Goal: Information Seeking & Learning: Compare options

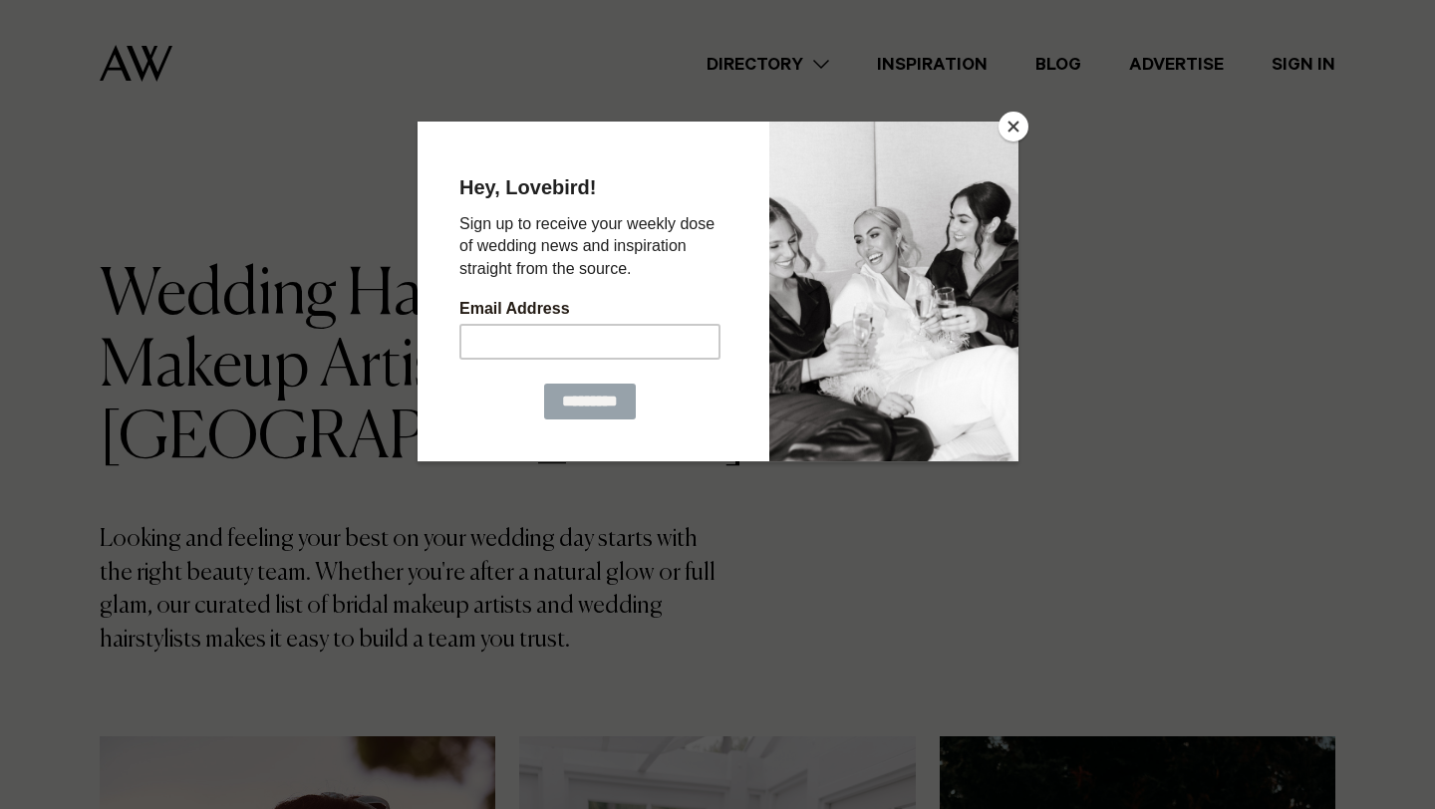
click at [1011, 132] on button "Close" at bounding box center [1014, 127] width 30 height 30
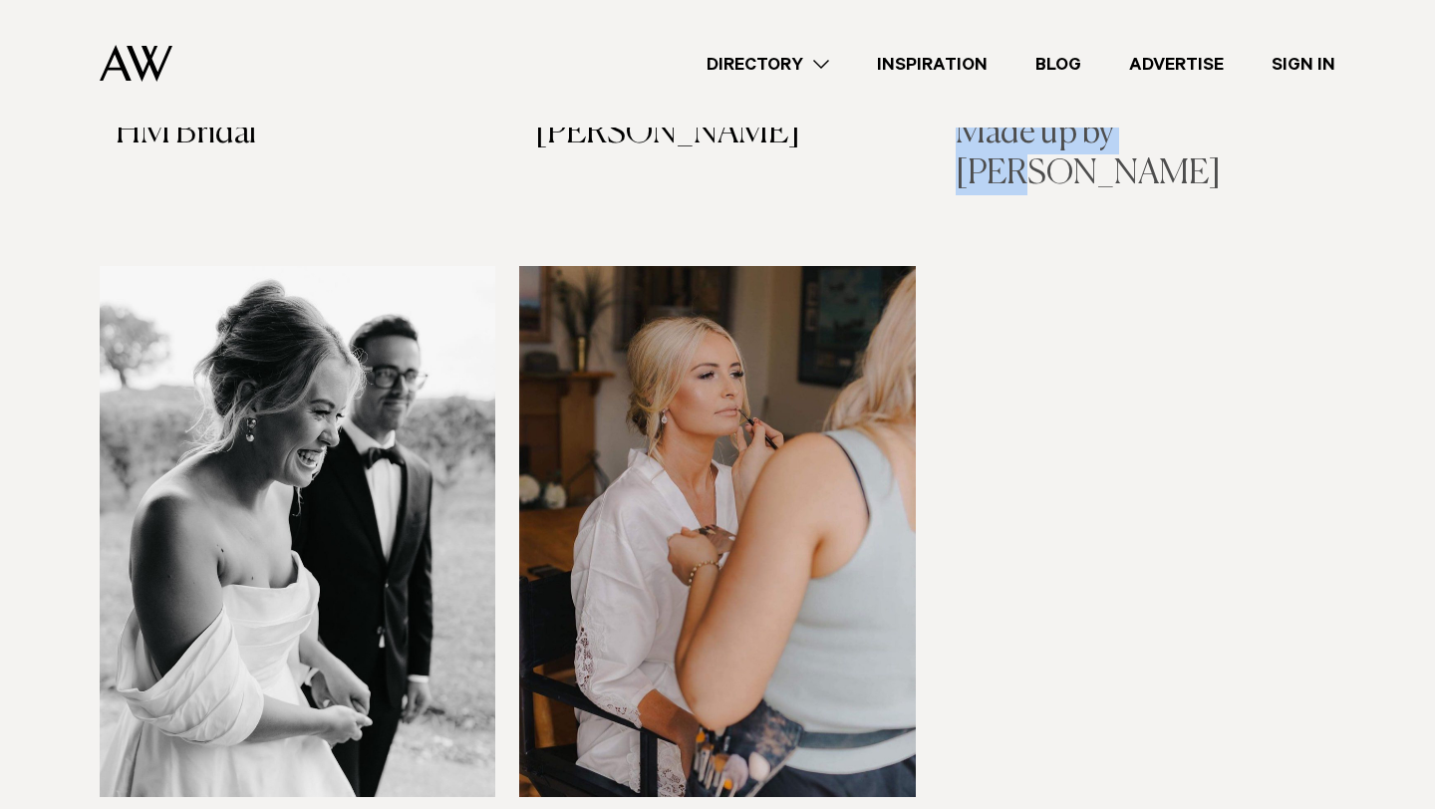
scroll to position [4790, 0]
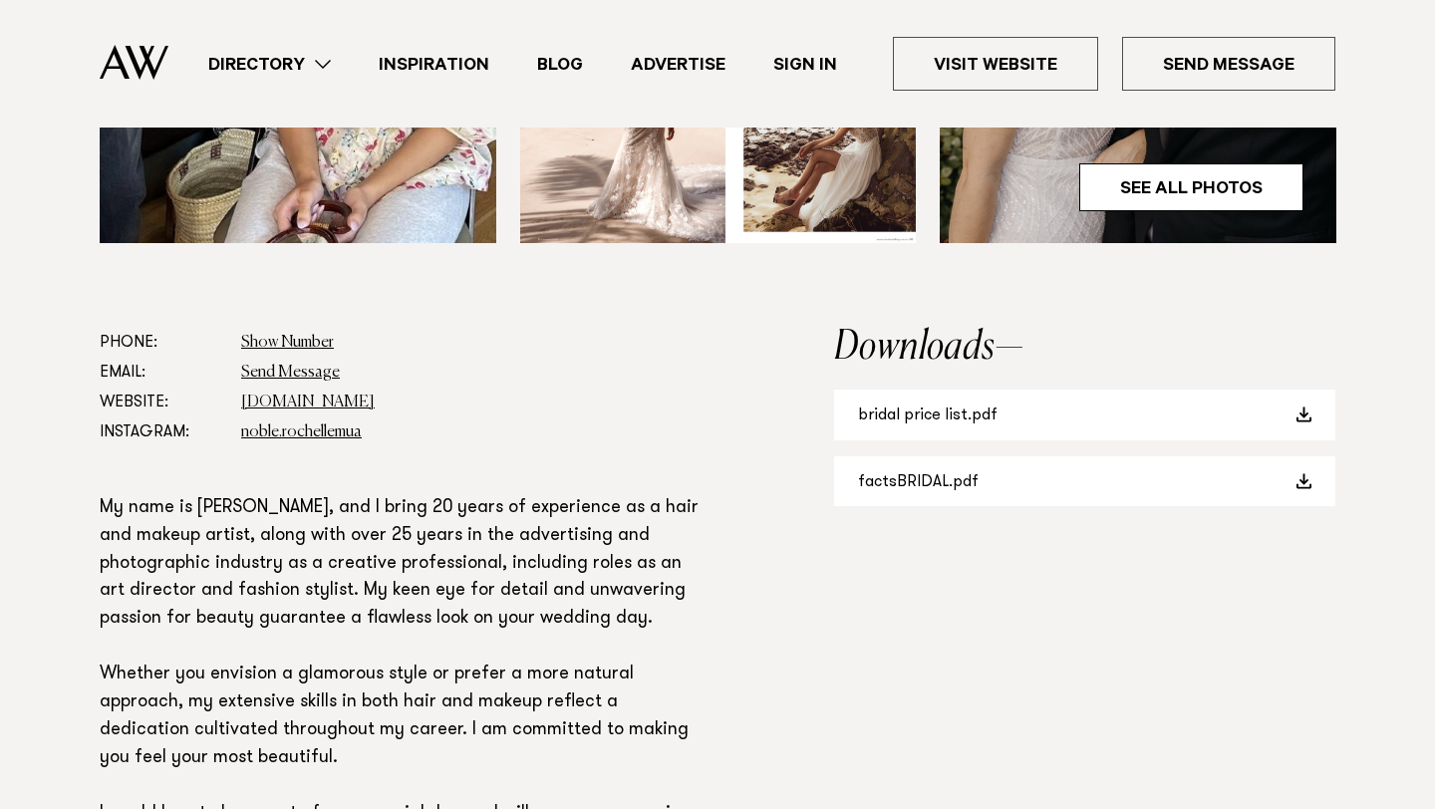
scroll to position [993, 0]
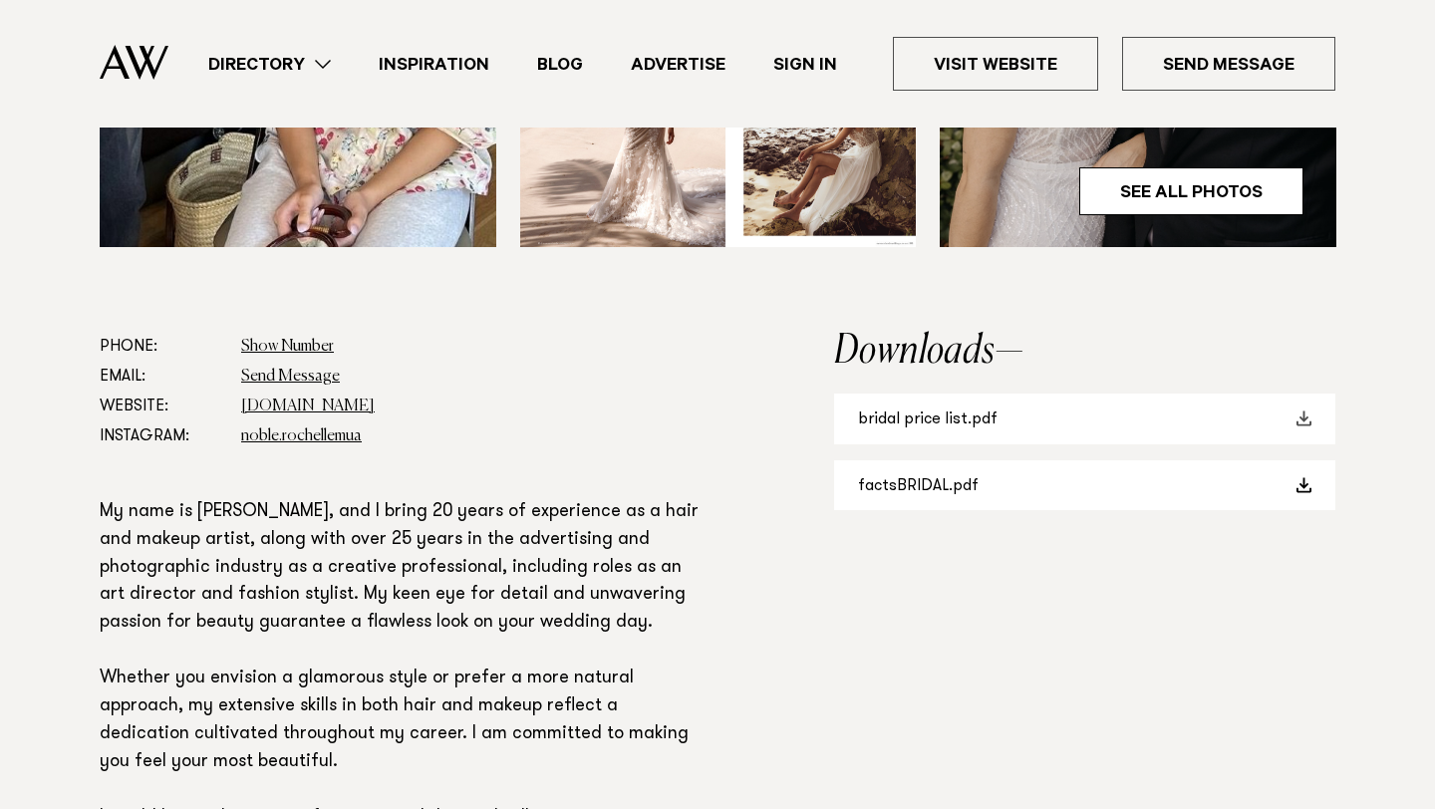
click at [873, 424] on link "bridal price list.pdf" at bounding box center [1084, 419] width 501 height 51
click at [1310, 419] on span at bounding box center [1304, 419] width 16 height 16
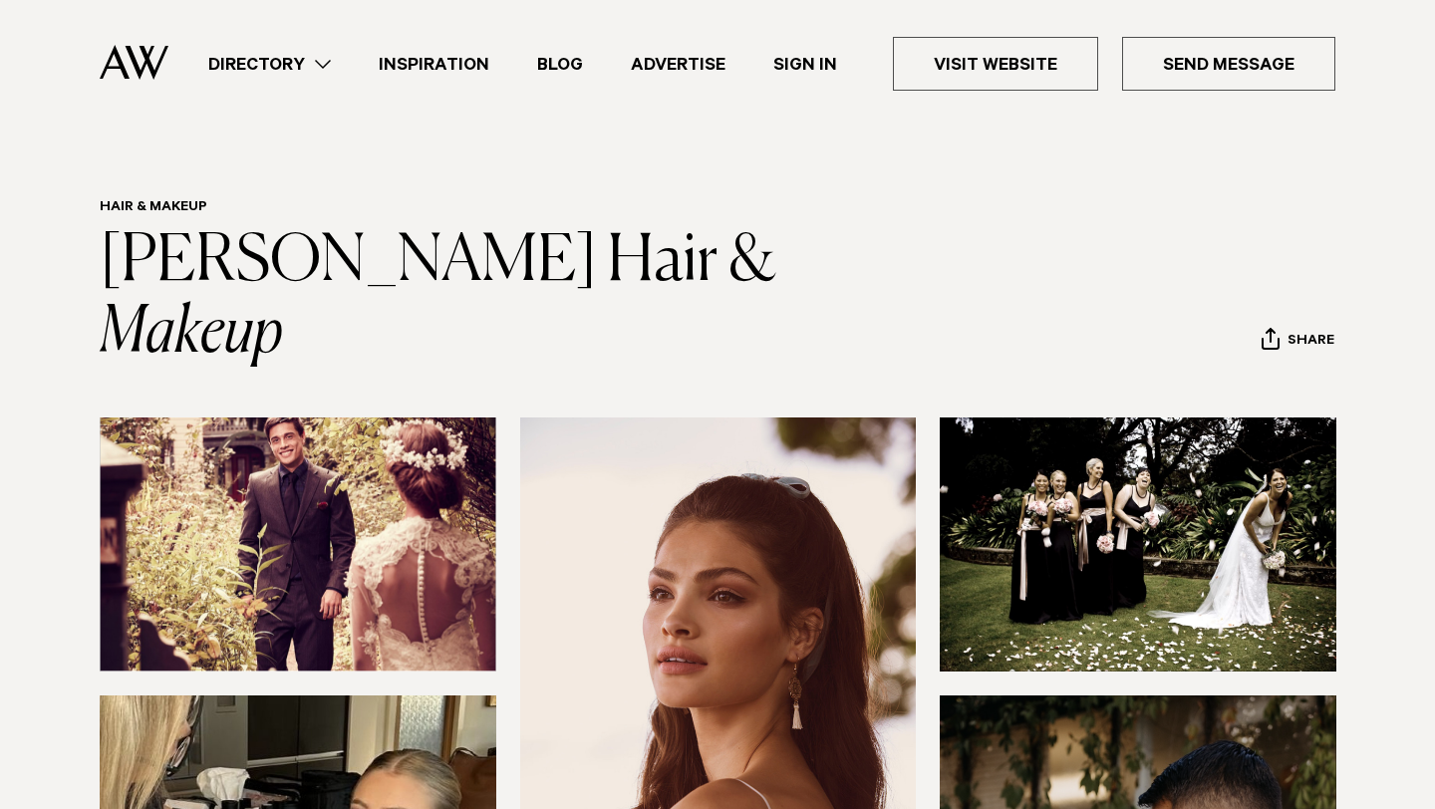
scroll to position [0, 0]
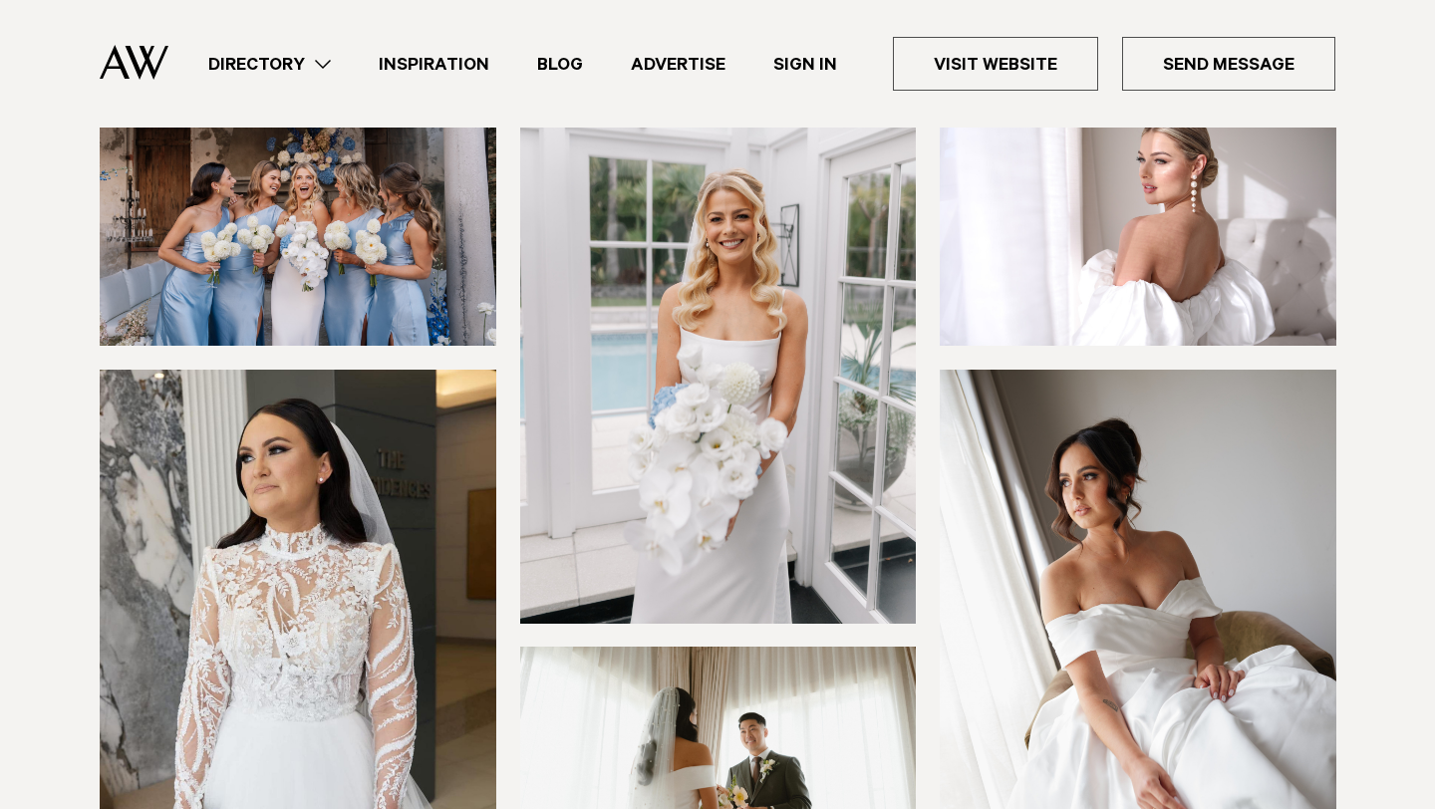
scroll to position [265, 0]
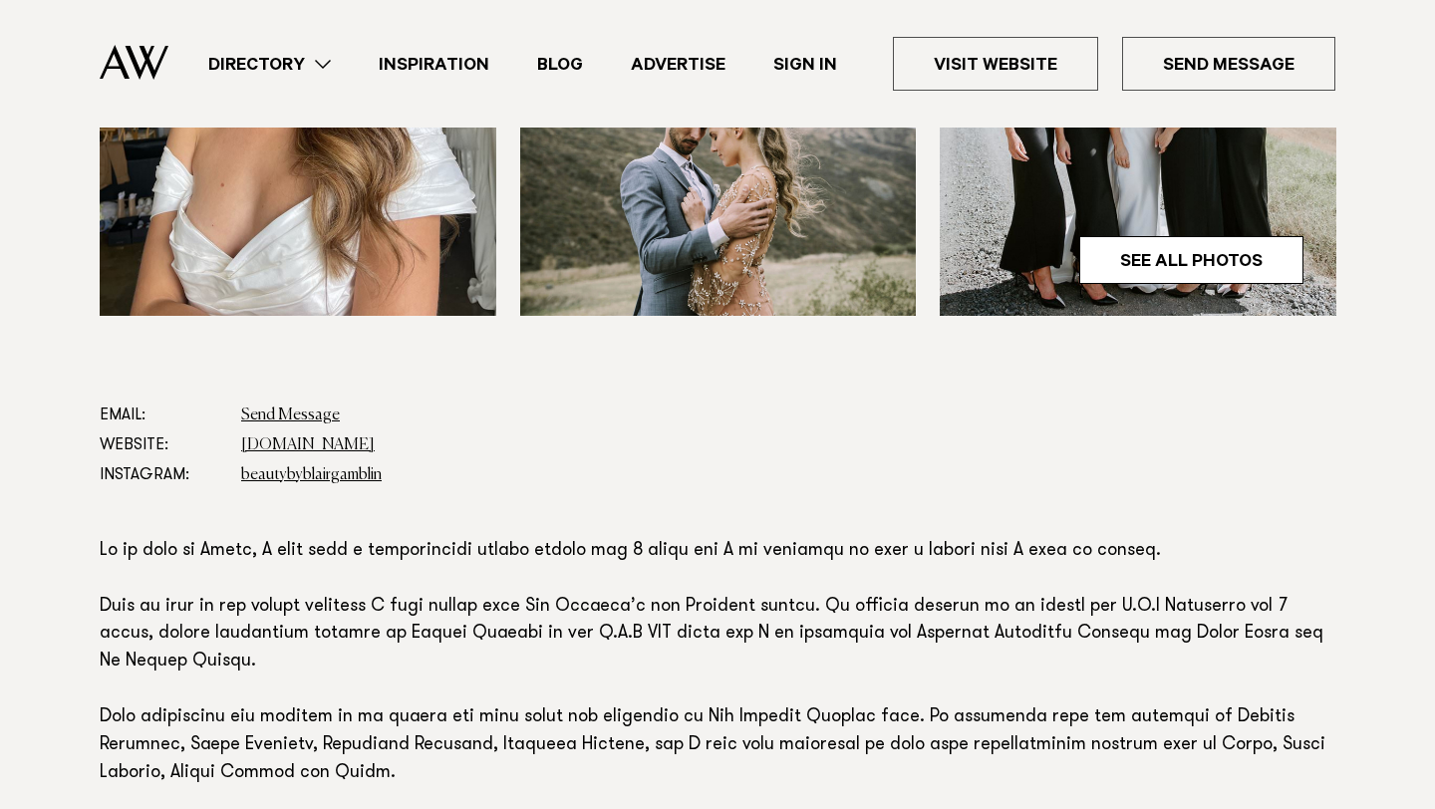
scroll to position [942, 0]
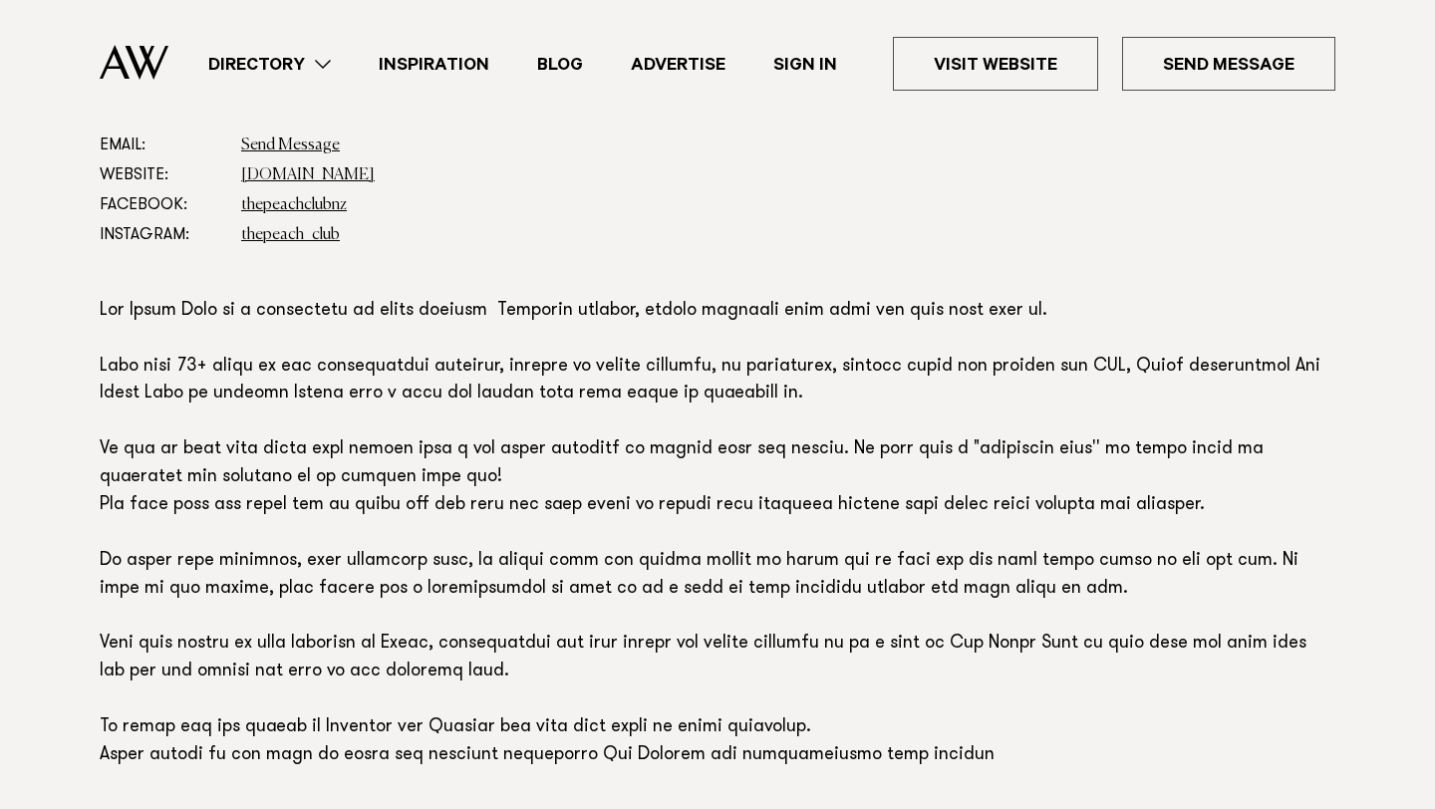
scroll to position [1121, 0]
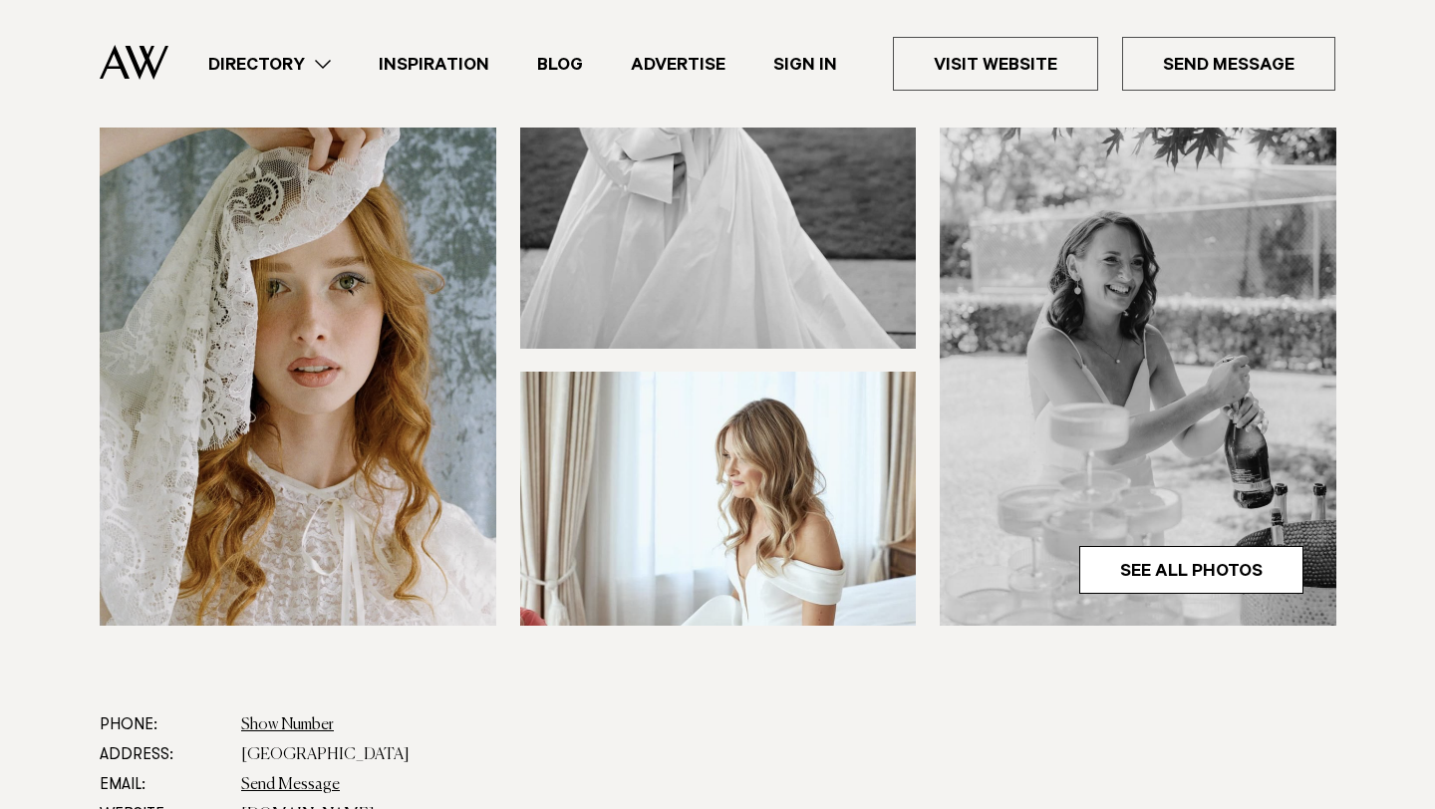
scroll to position [613, 0]
click at [371, 808] on link "www.madeupbyruth.co.nz" at bounding box center [308, 816] width 134 height 16
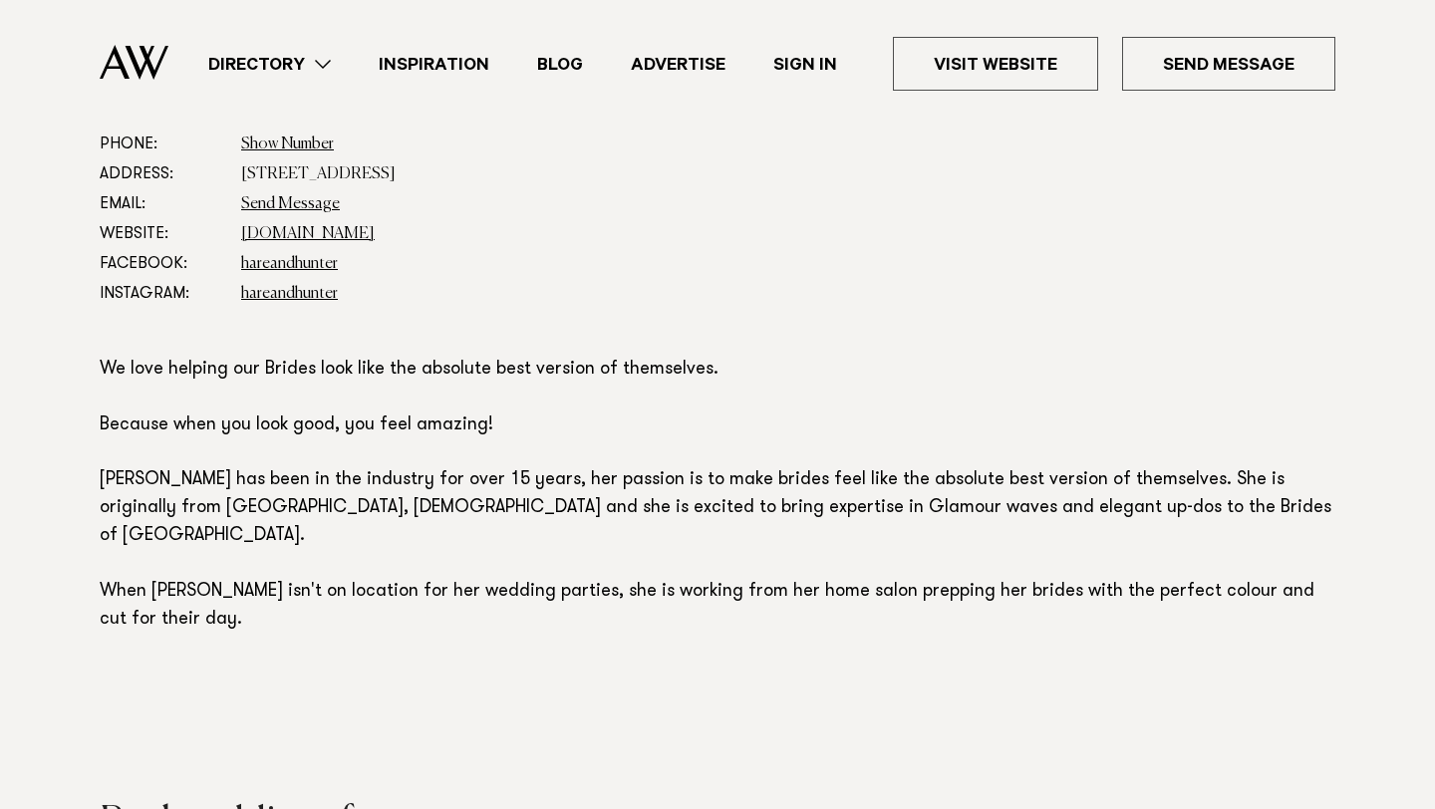
scroll to position [1170, 0]
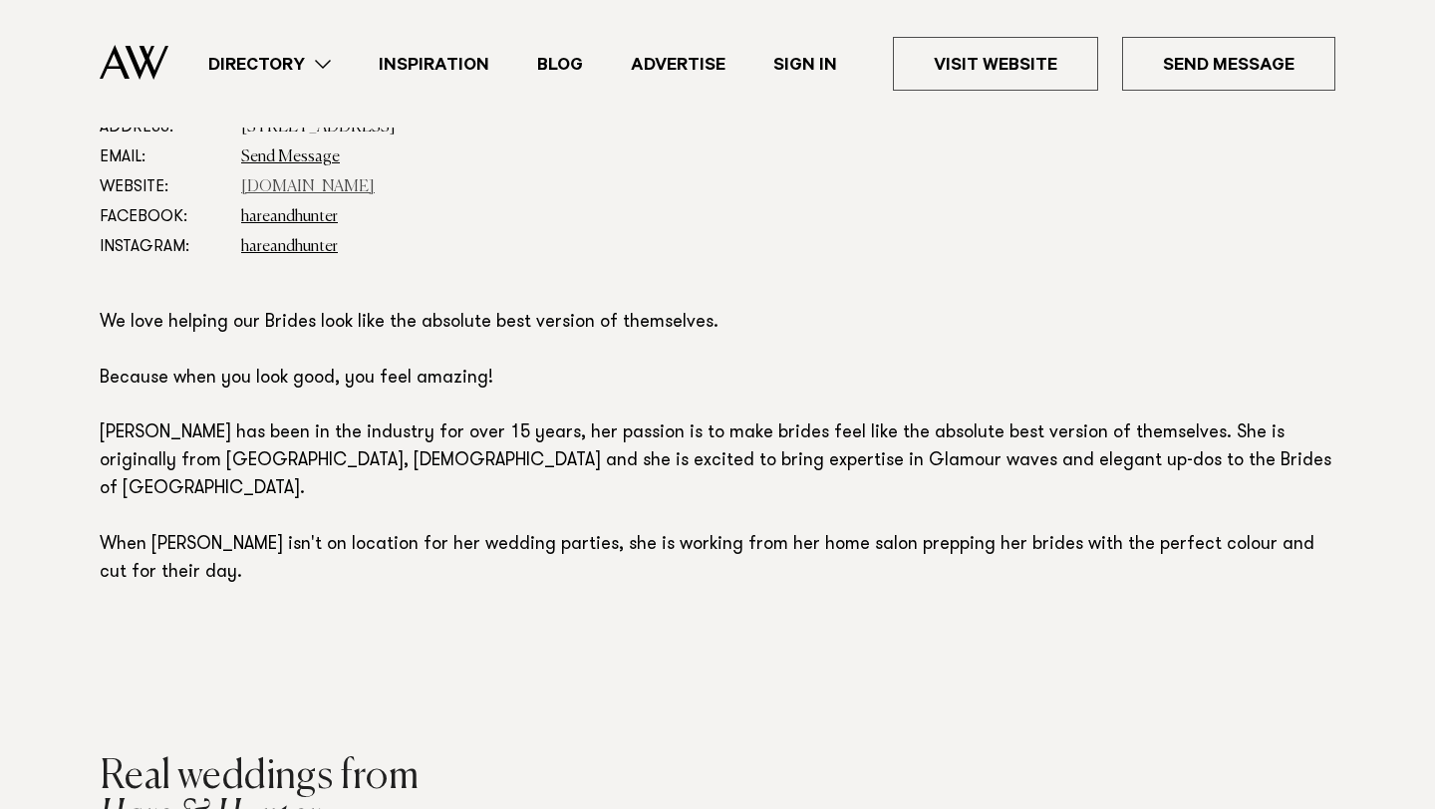
click at [330, 188] on link "hareandhunter.com" at bounding box center [308, 187] width 134 height 16
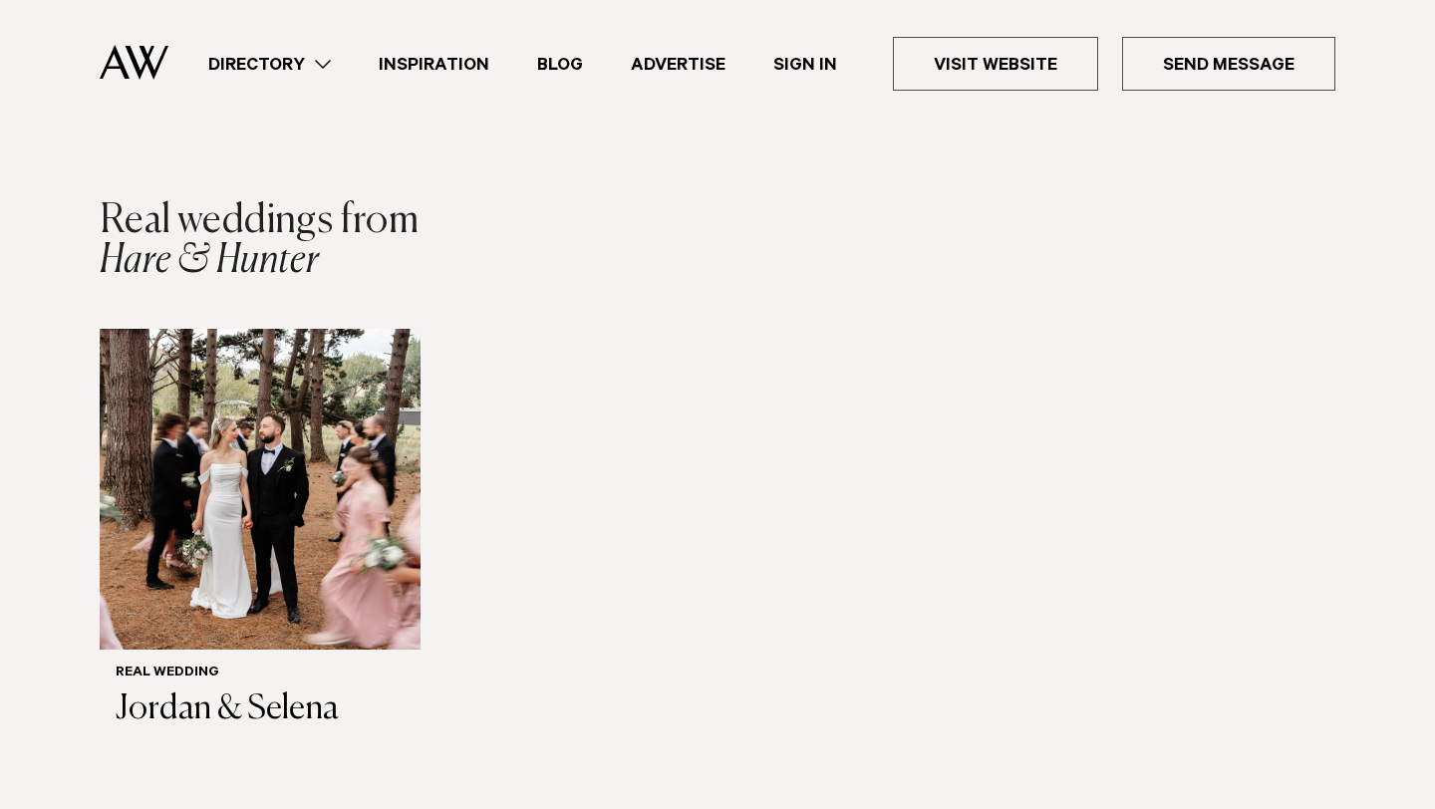
scroll to position [1724, 0]
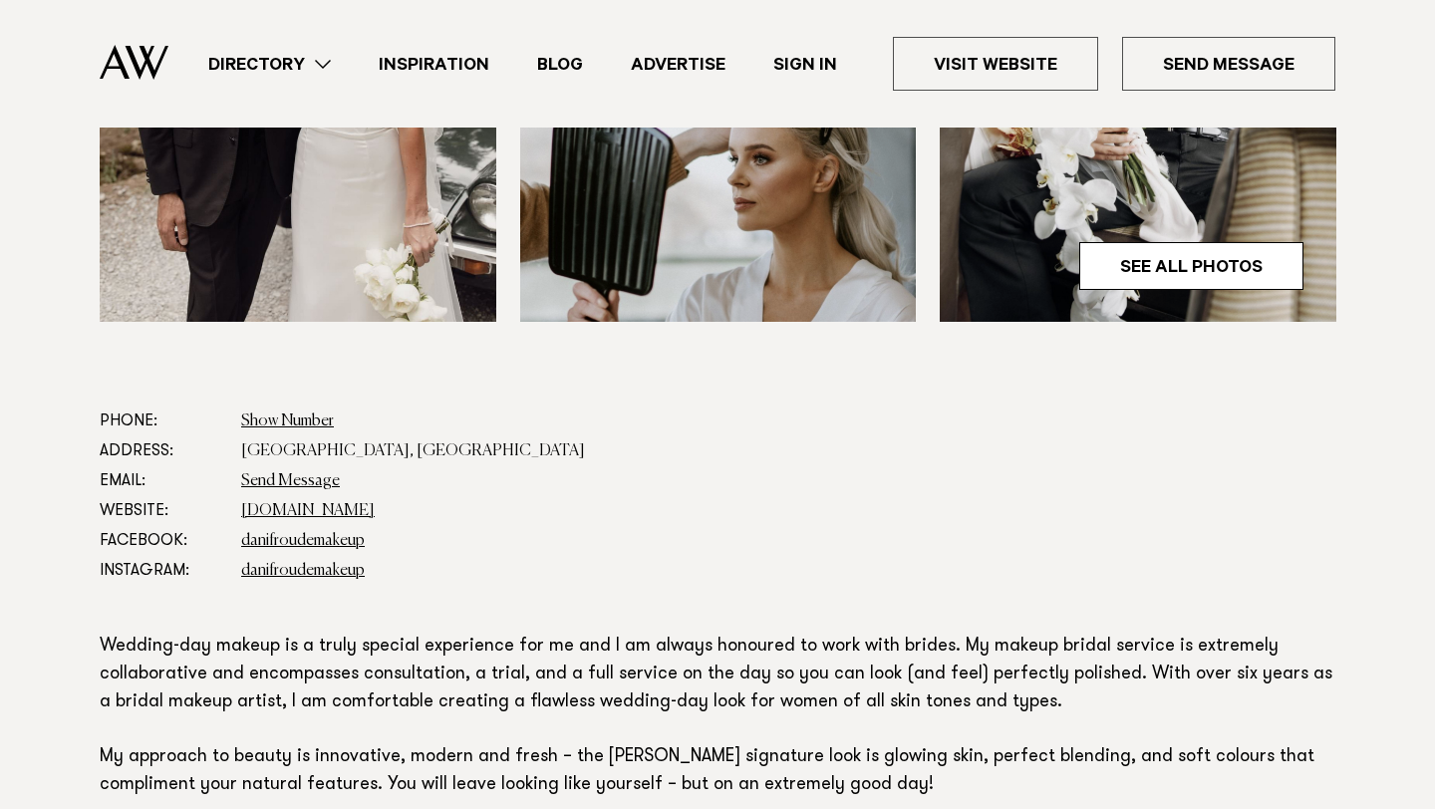
scroll to position [926, 0]
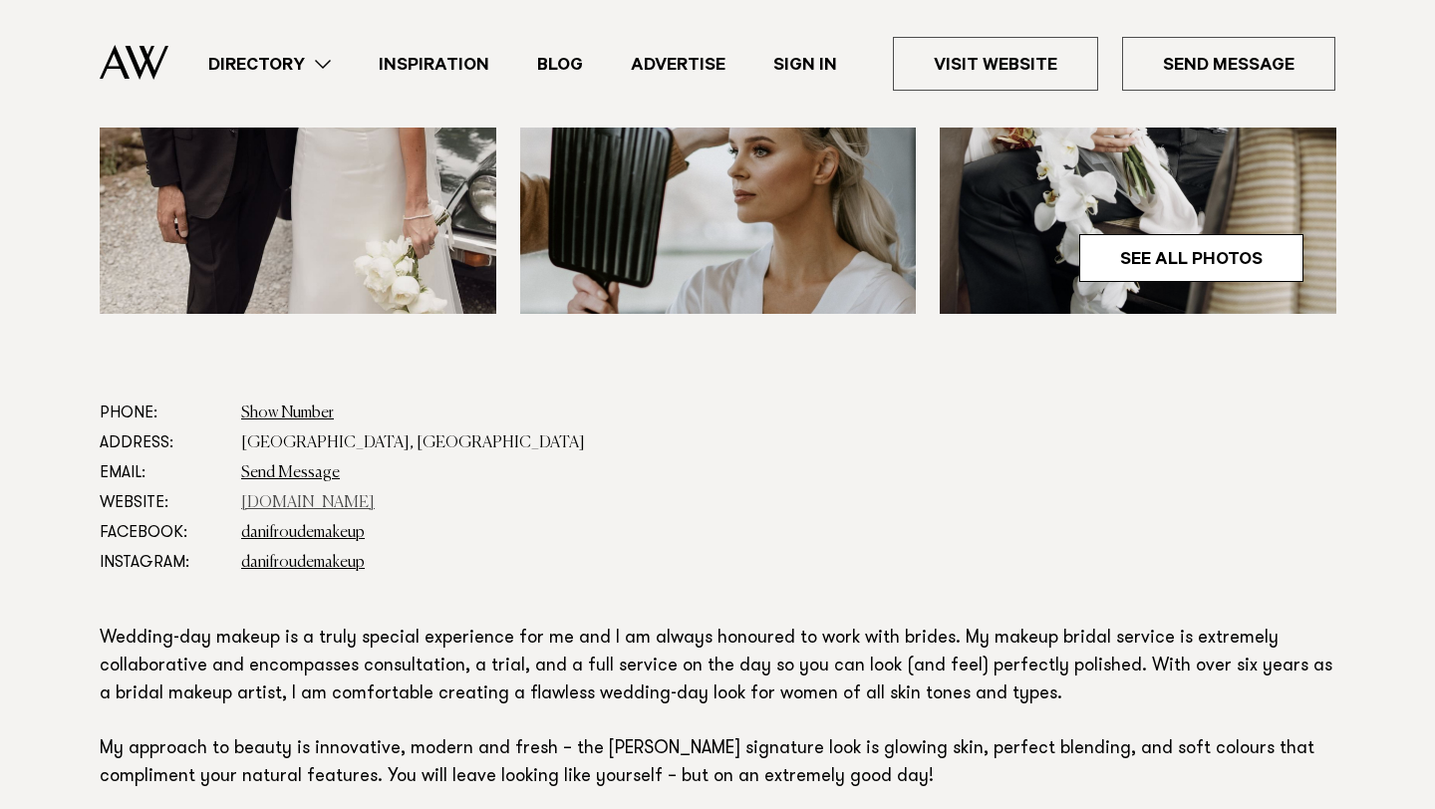
click at [309, 505] on link "danifroudemakeup.com" at bounding box center [308, 503] width 134 height 16
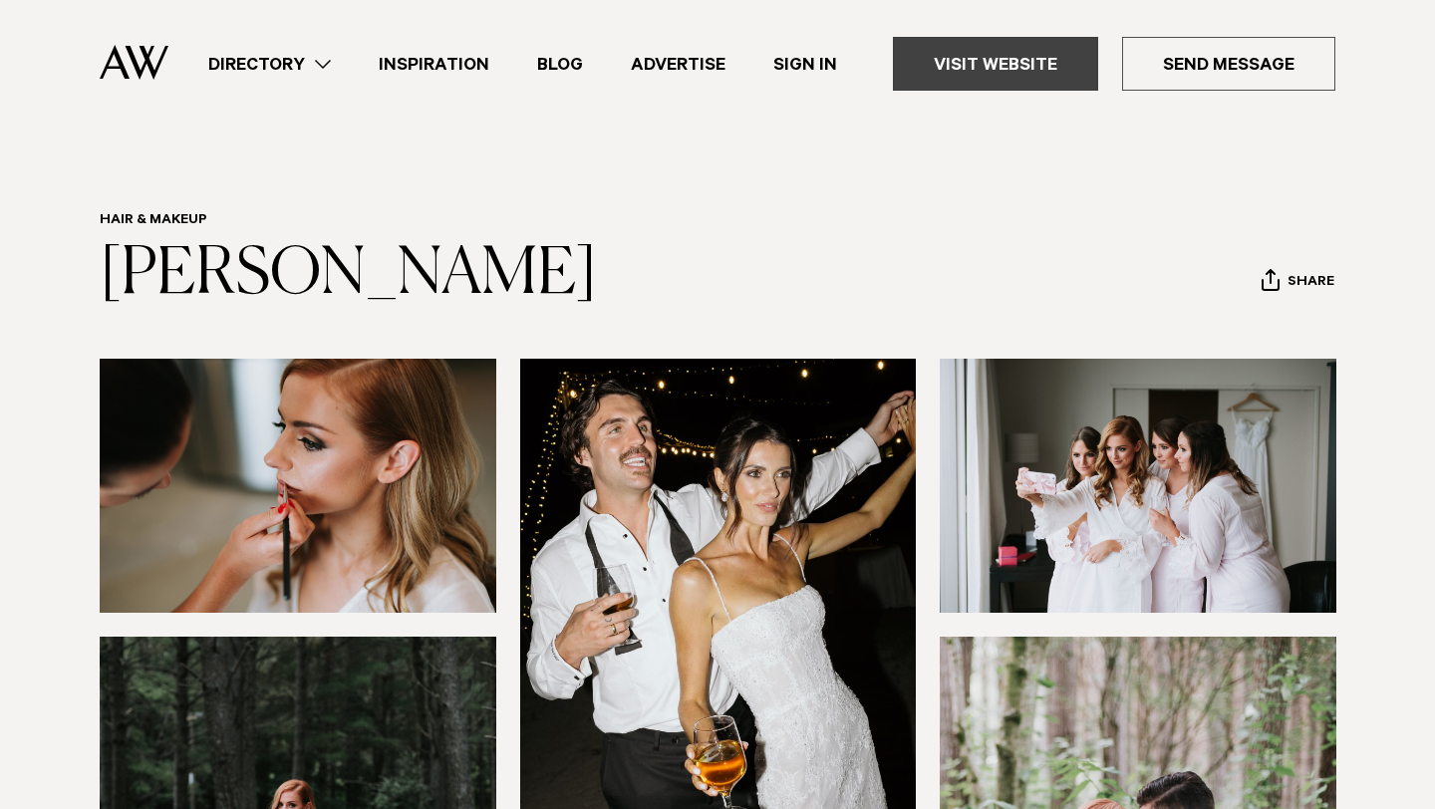
click at [987, 65] on link "Visit Website" at bounding box center [995, 64] width 205 height 54
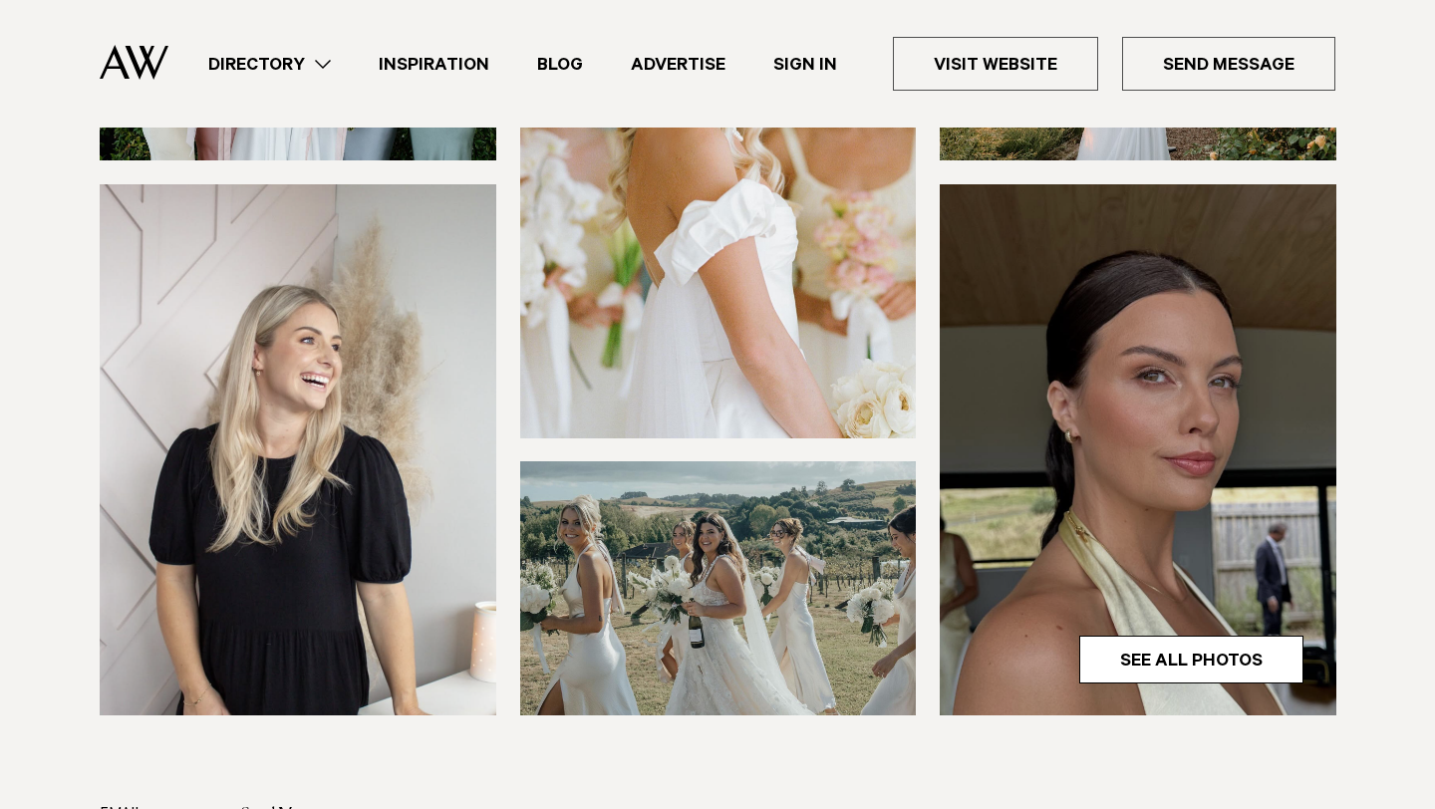
scroll to position [387, 0]
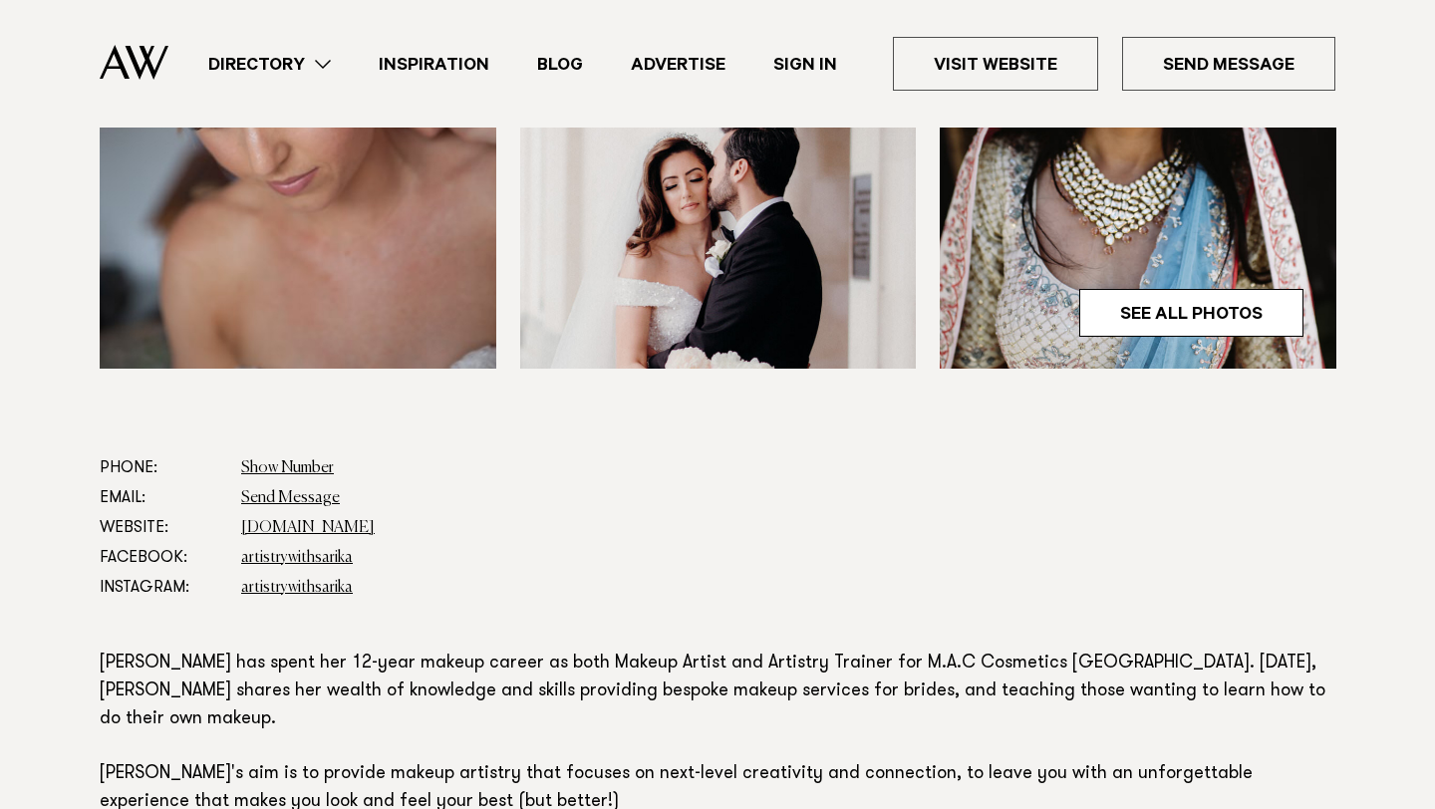
scroll to position [798, 0]
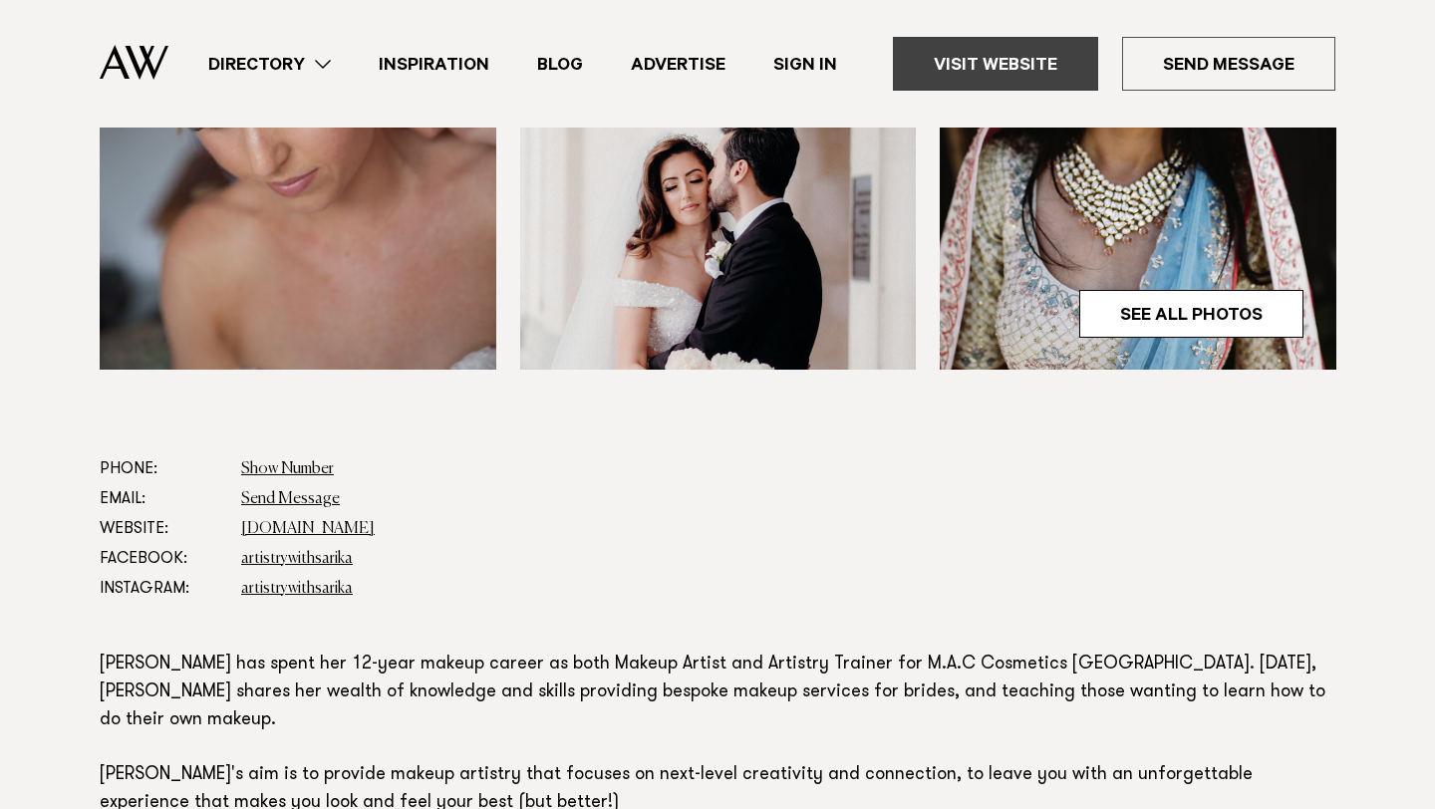
click at [1020, 77] on link "Visit Website" at bounding box center [995, 64] width 205 height 54
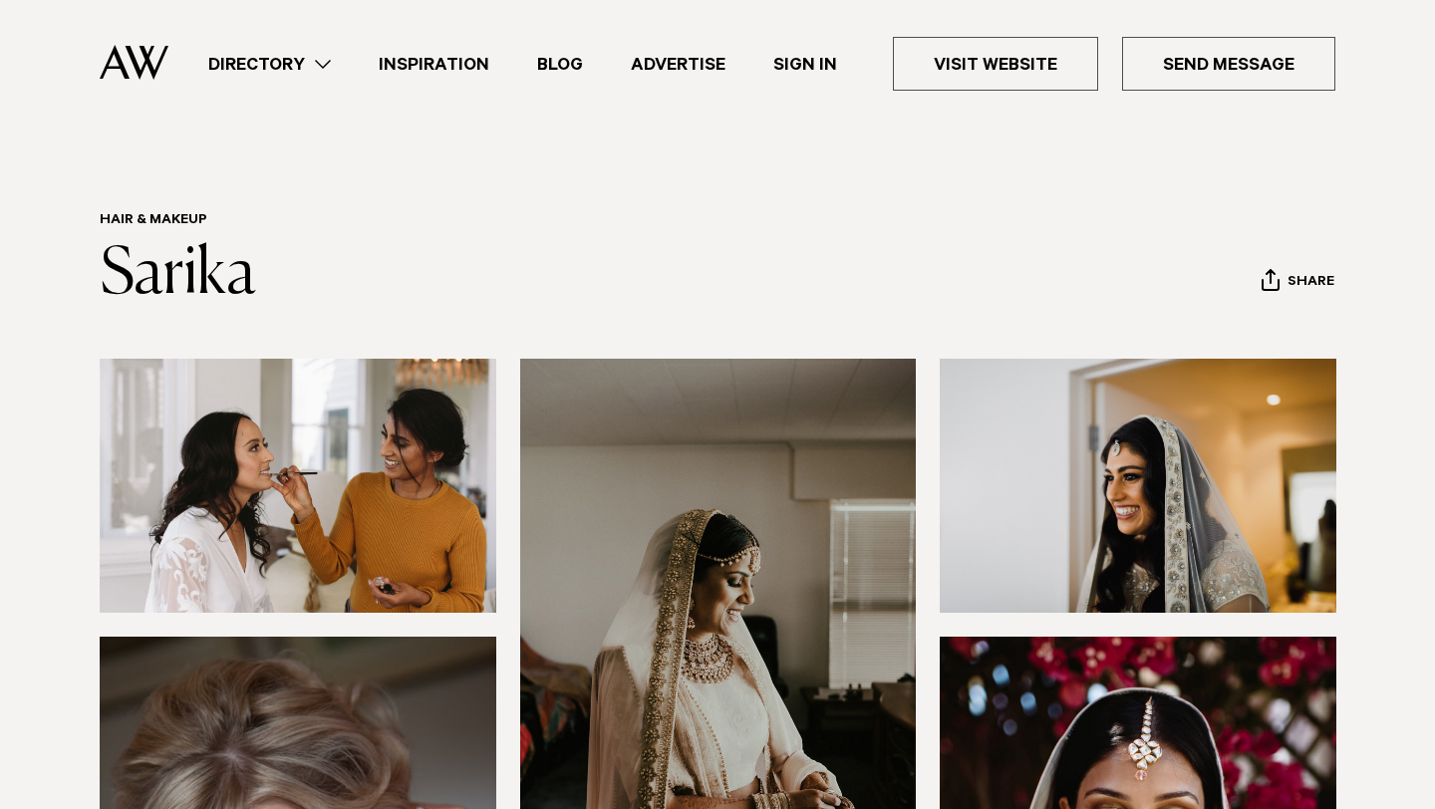
scroll to position [0, 0]
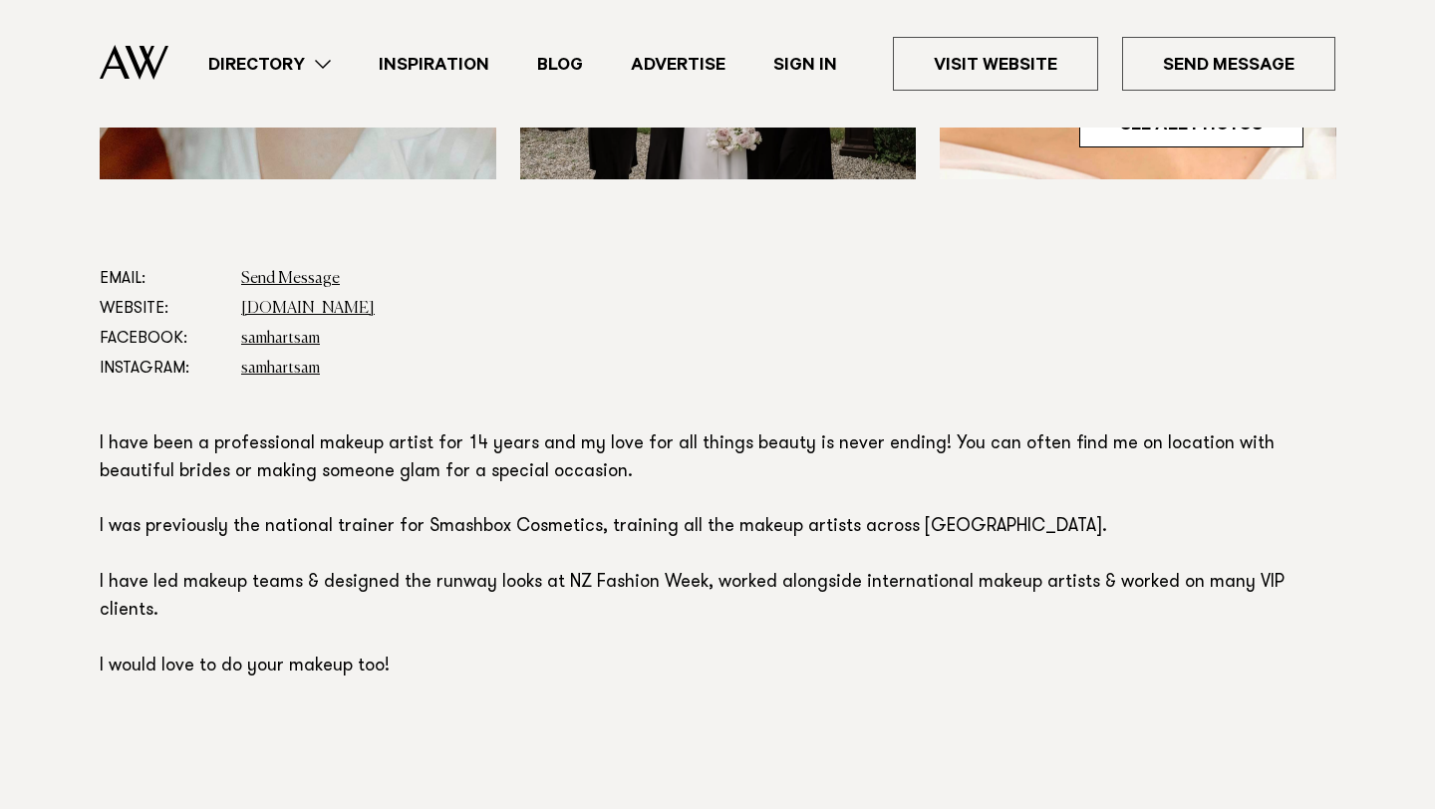
scroll to position [985, 0]
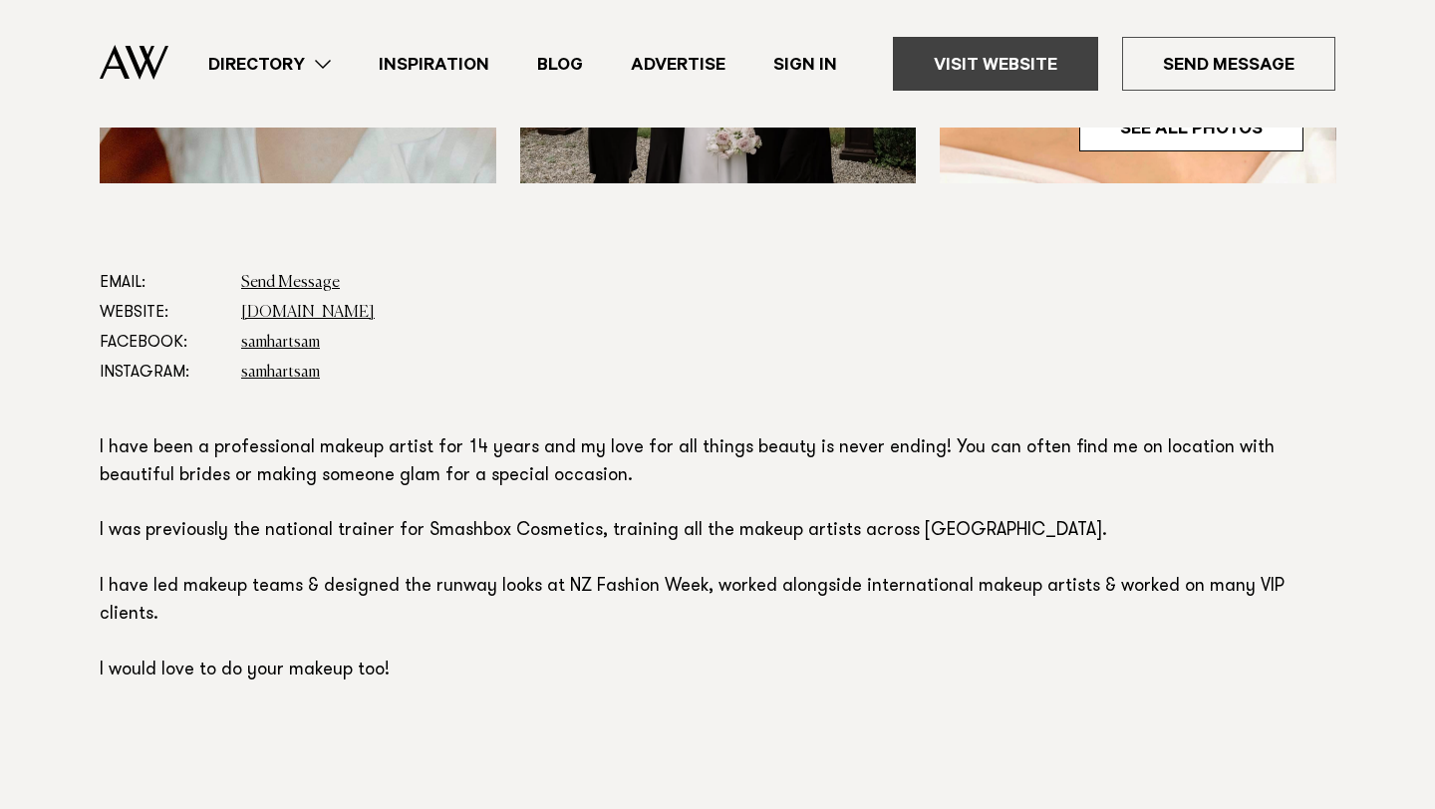
click at [1000, 64] on link "Visit Website" at bounding box center [995, 64] width 205 height 54
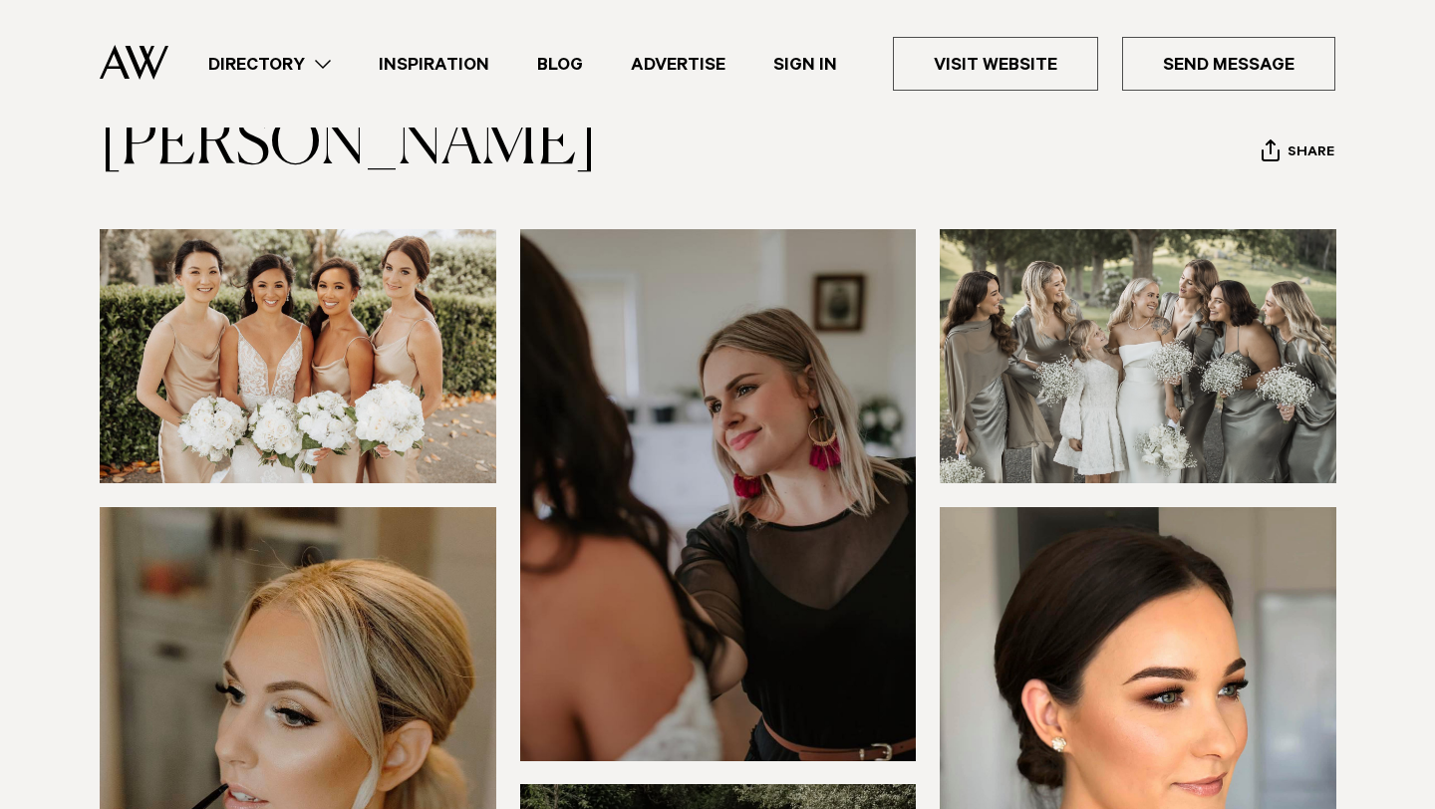
scroll to position [0, 0]
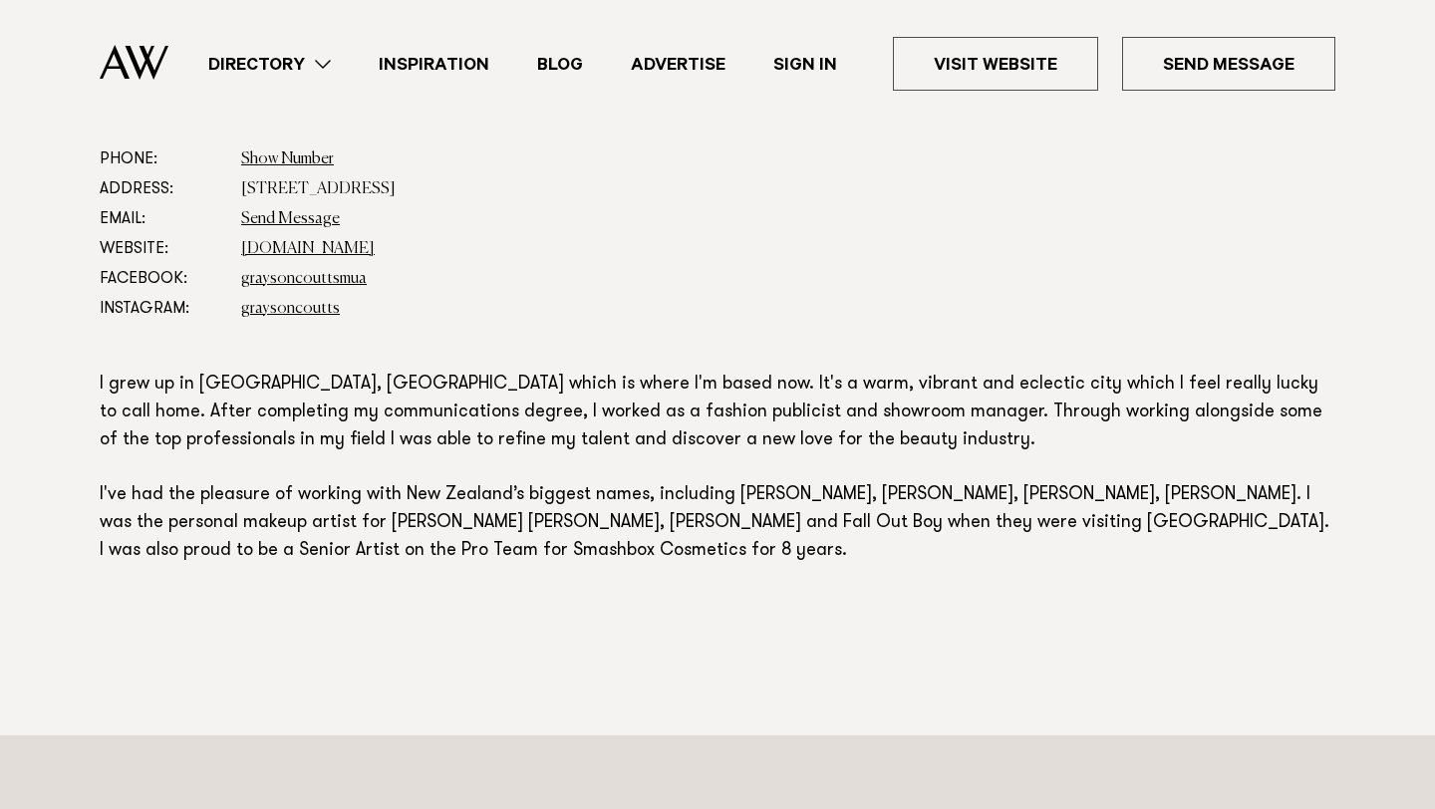
scroll to position [977, 0]
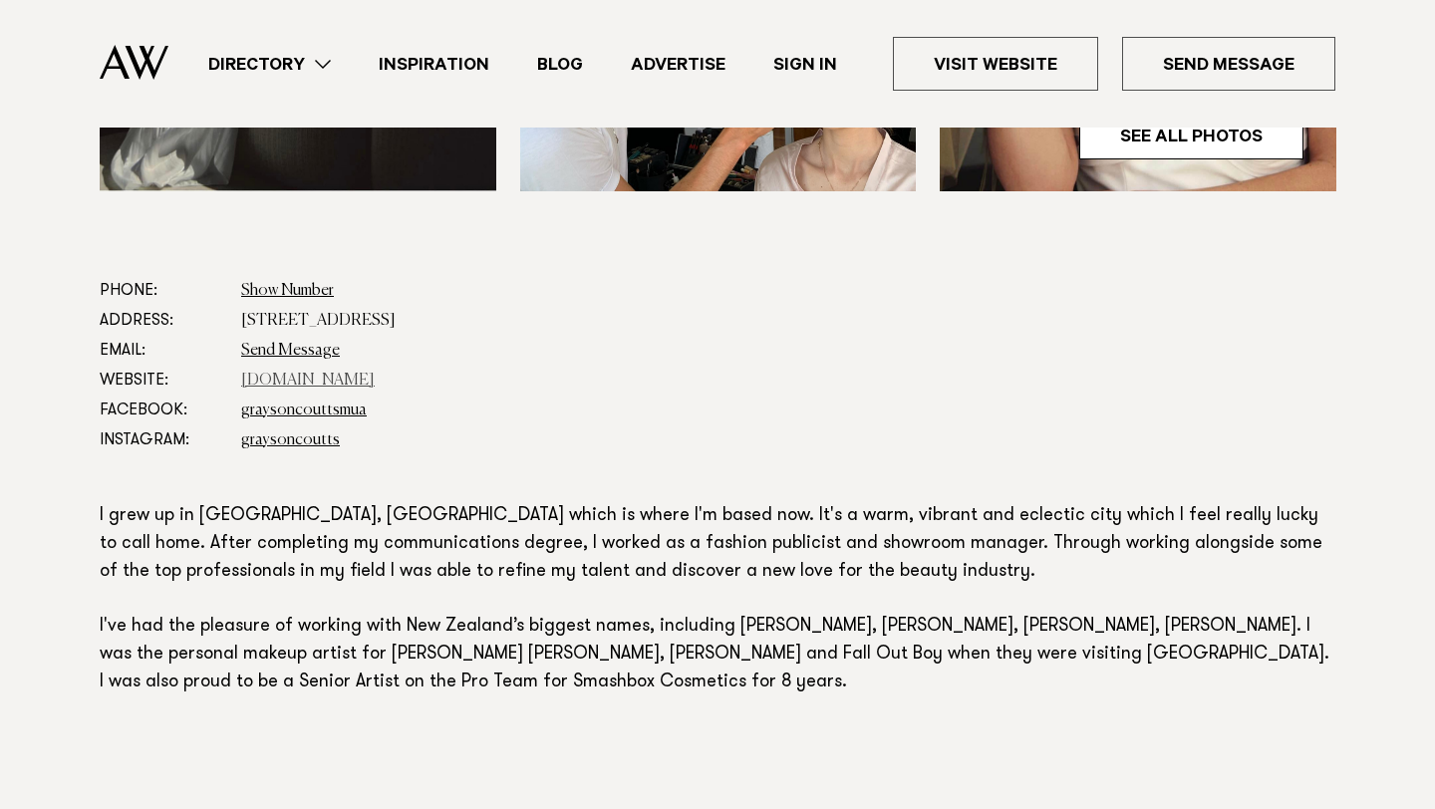
click at [375, 384] on link "[DOMAIN_NAME]" at bounding box center [308, 381] width 134 height 16
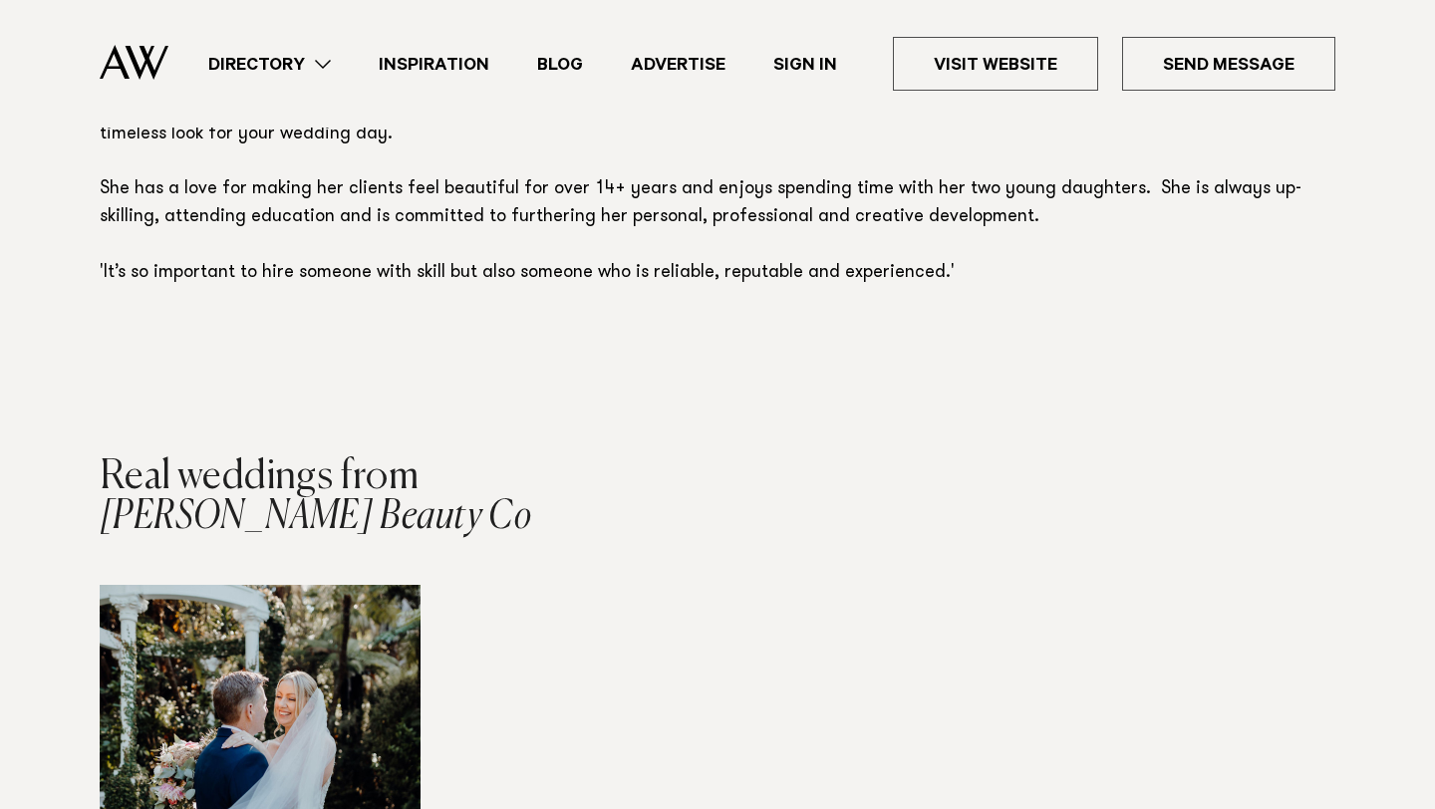
scroll to position [1124, 0]
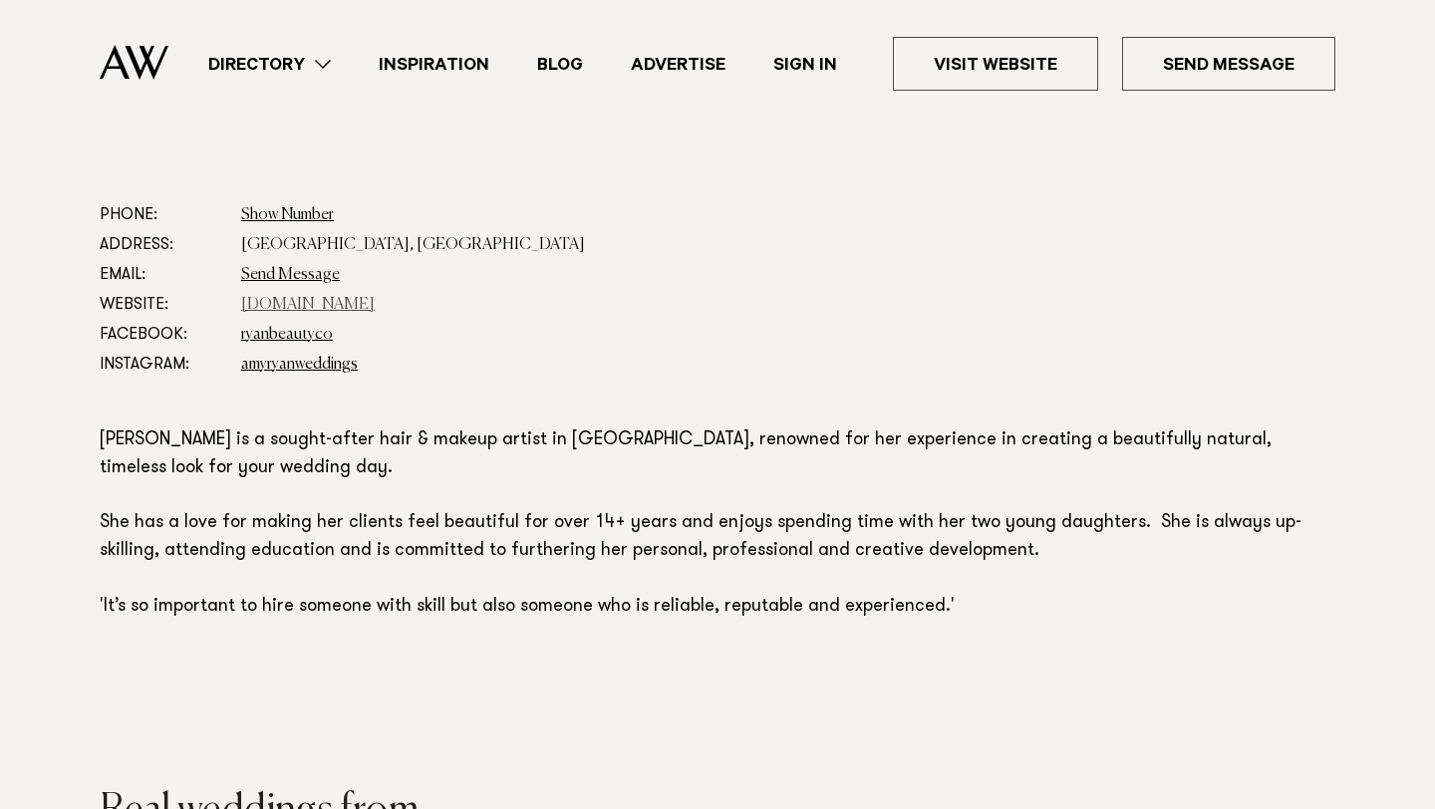
click at [303, 297] on link "[DOMAIN_NAME]" at bounding box center [308, 305] width 134 height 16
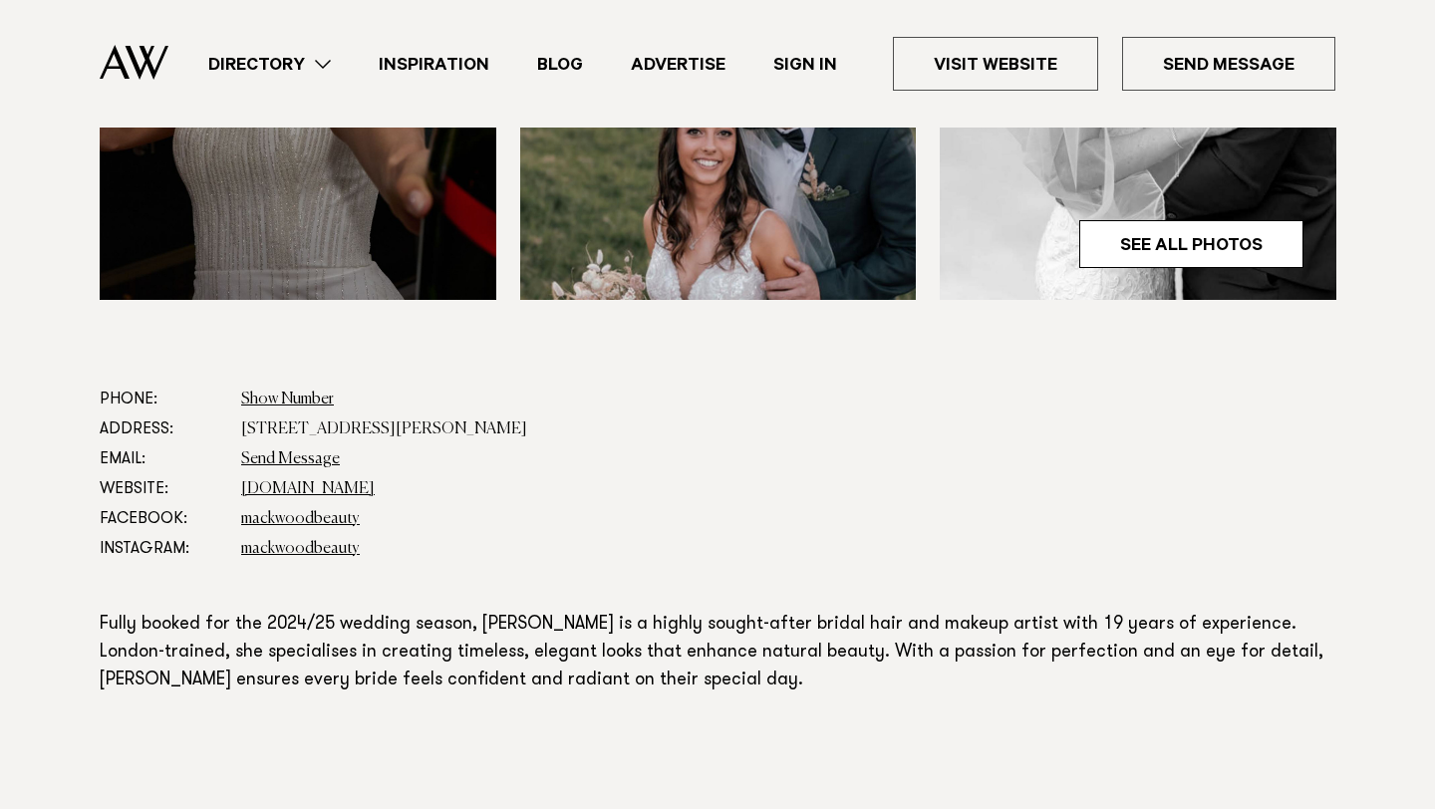
scroll to position [896, 0]
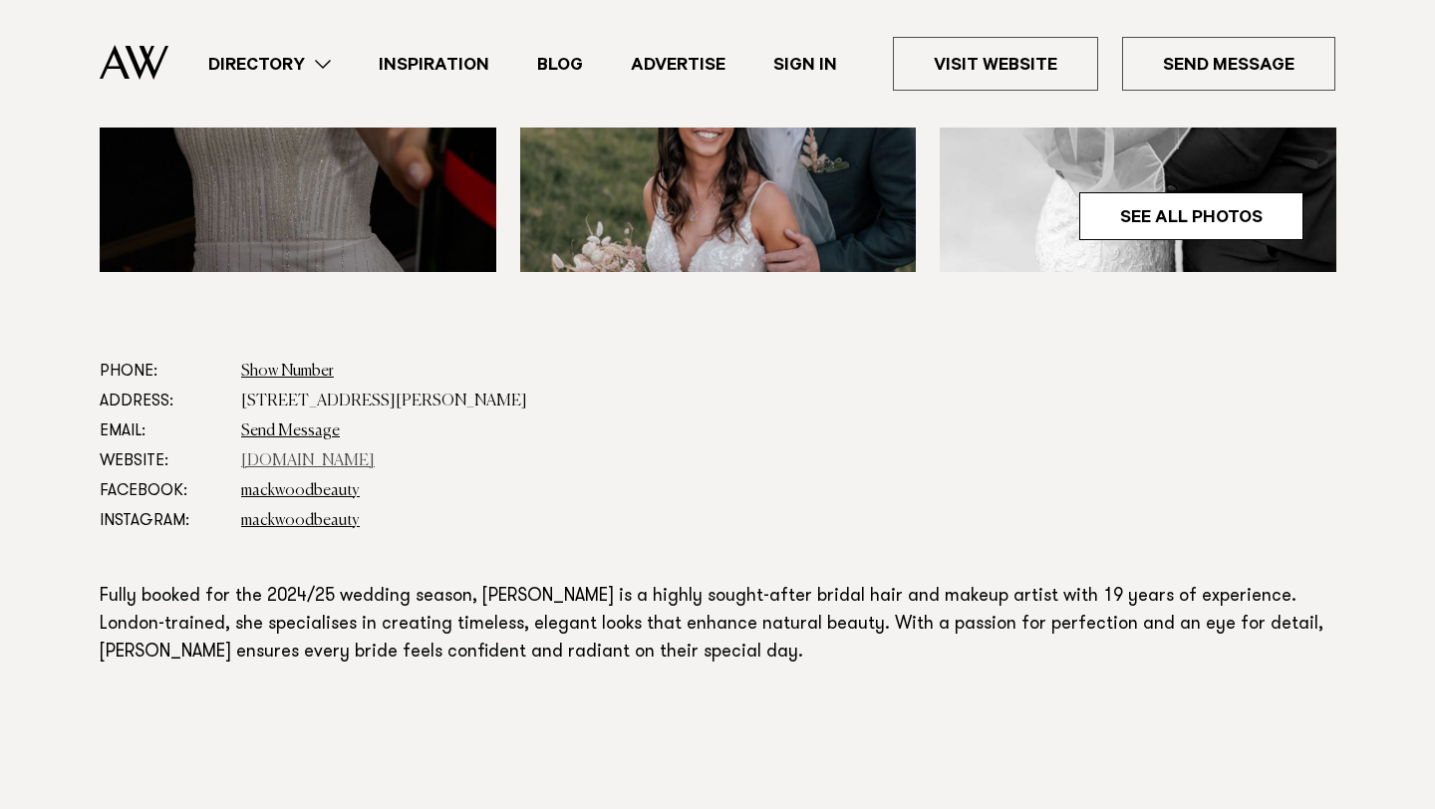
click at [290, 463] on link "[DOMAIN_NAME]" at bounding box center [308, 462] width 134 height 16
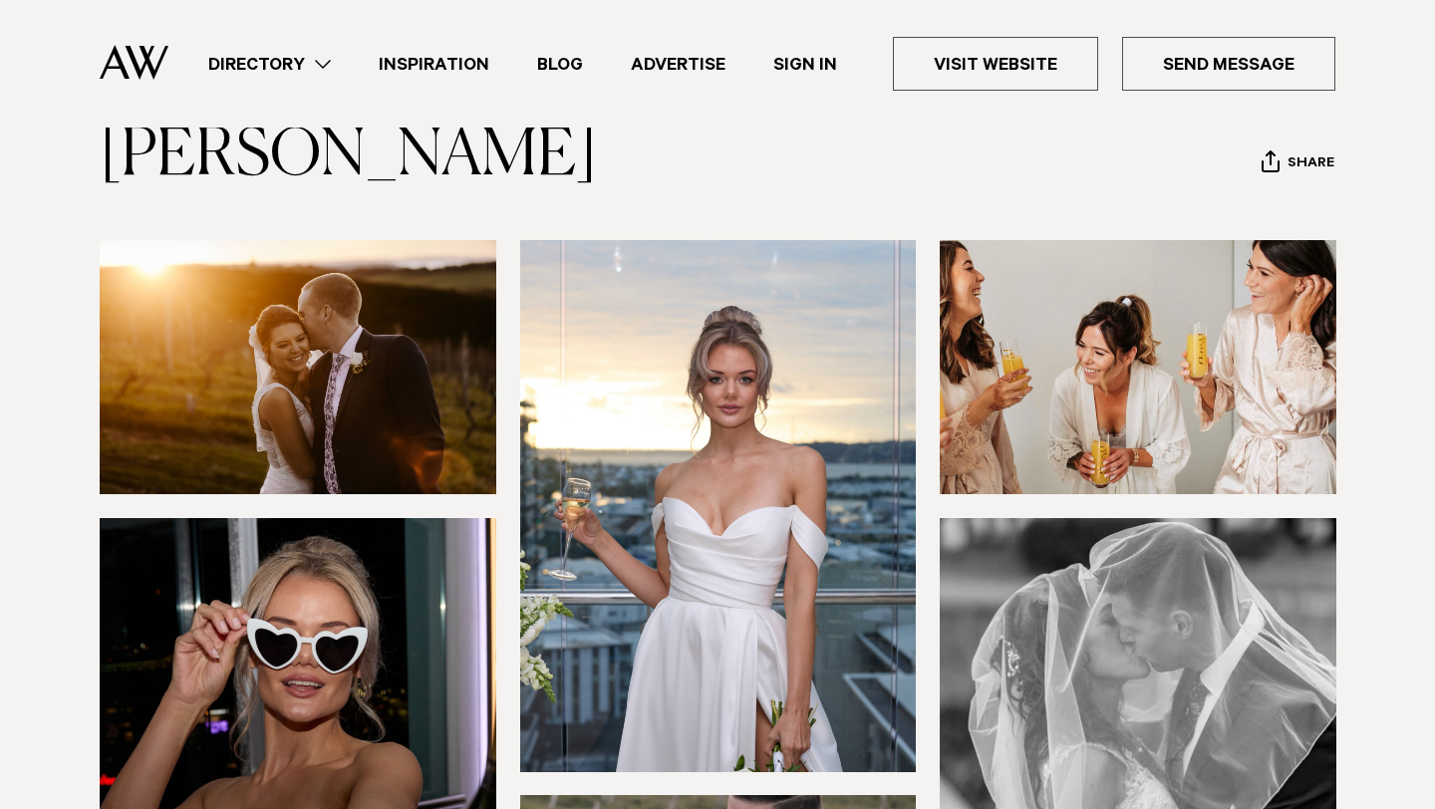
scroll to position [126, 0]
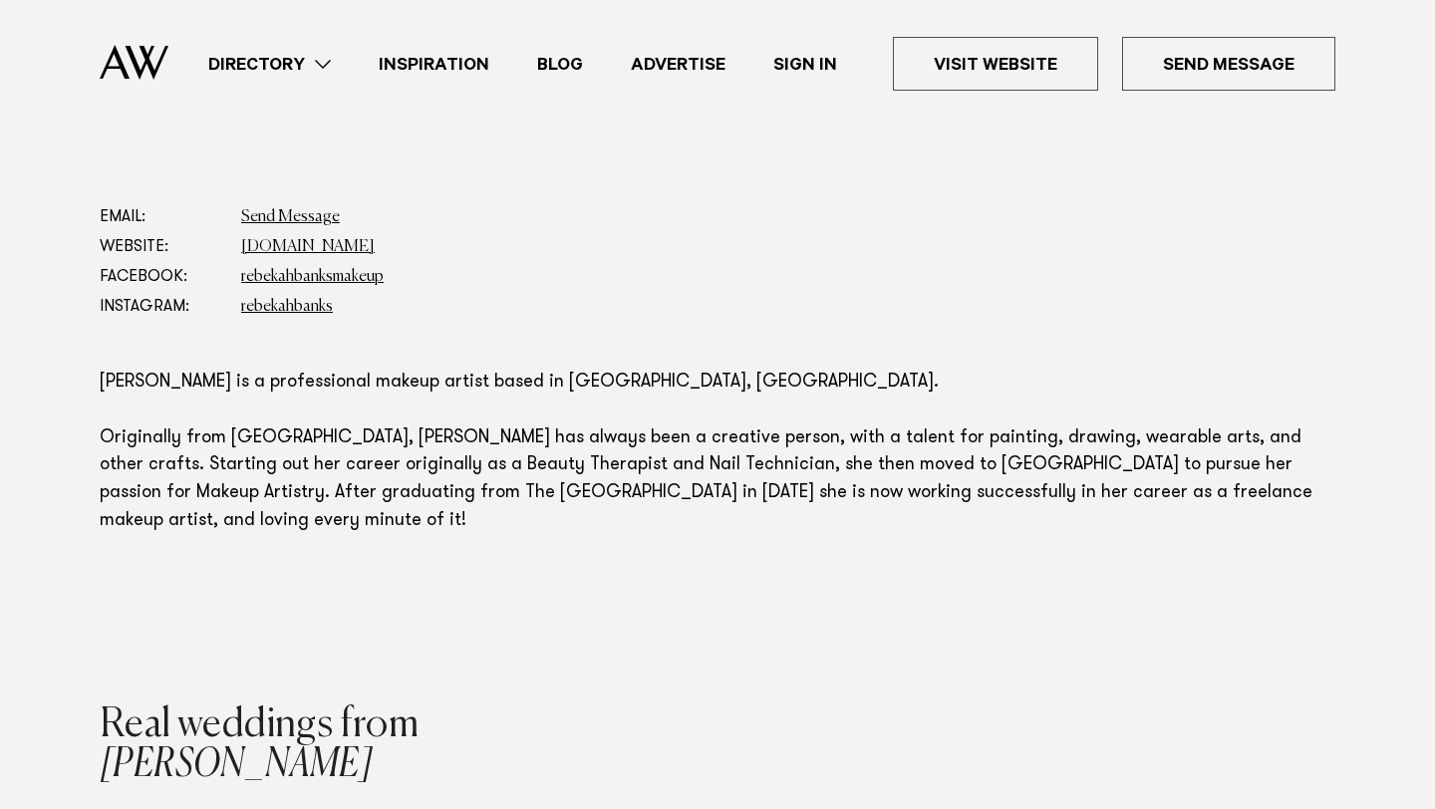
scroll to position [1054, 0]
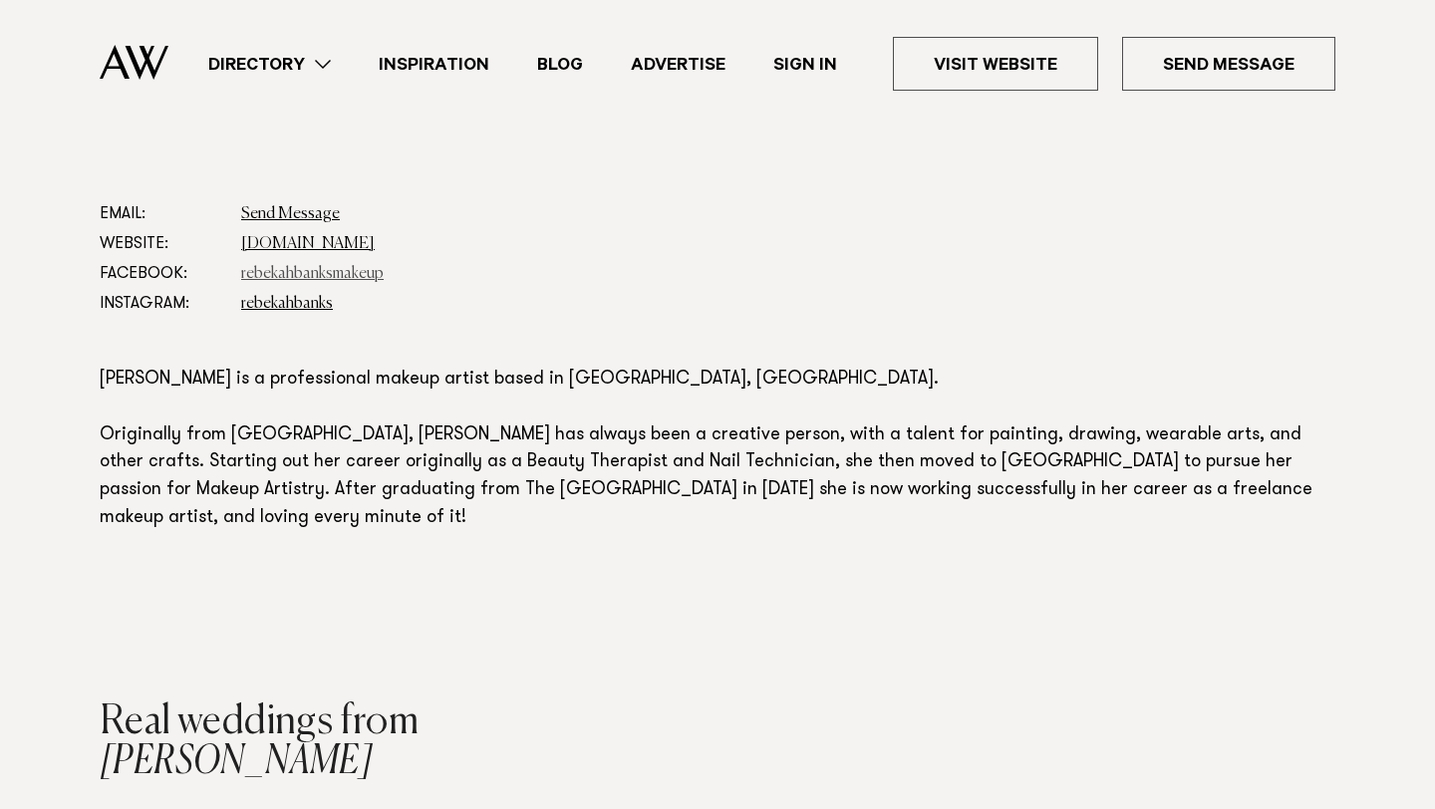
click at [313, 281] on link "rebekahbanksmakeup" at bounding box center [312, 274] width 143 height 16
click at [362, 244] on link "www.rebekahbanks.com" at bounding box center [308, 244] width 134 height 16
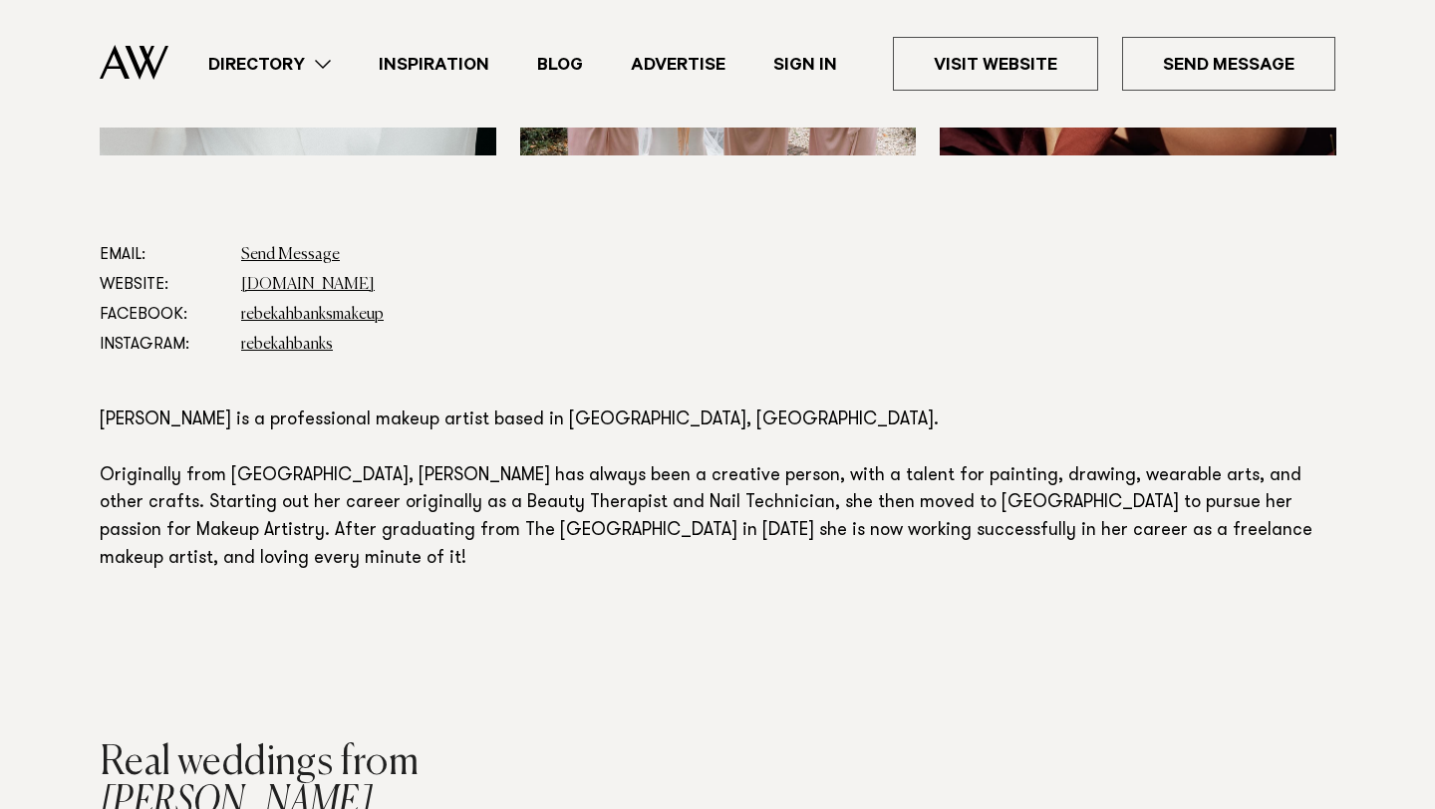
scroll to position [1018, 0]
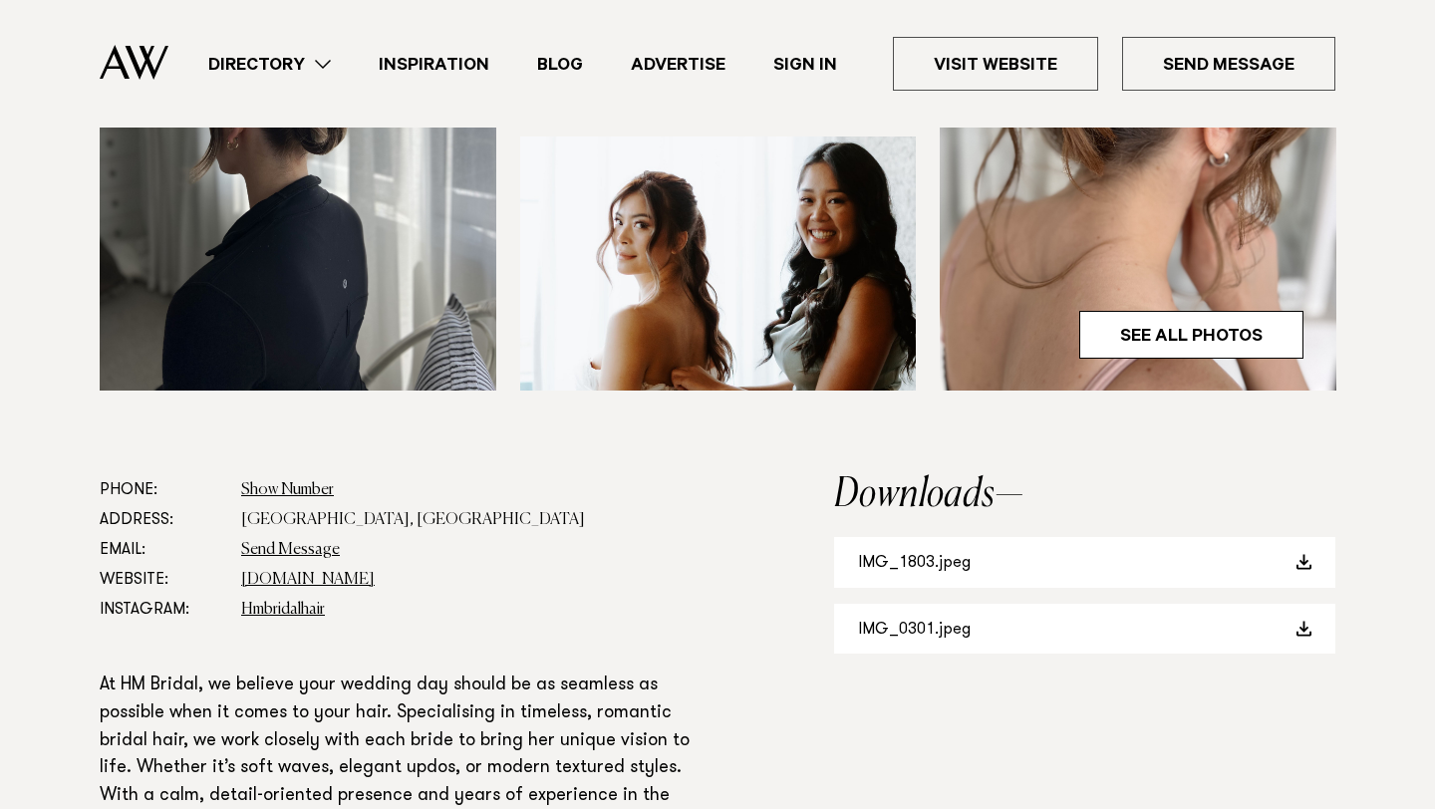
scroll to position [802, 0]
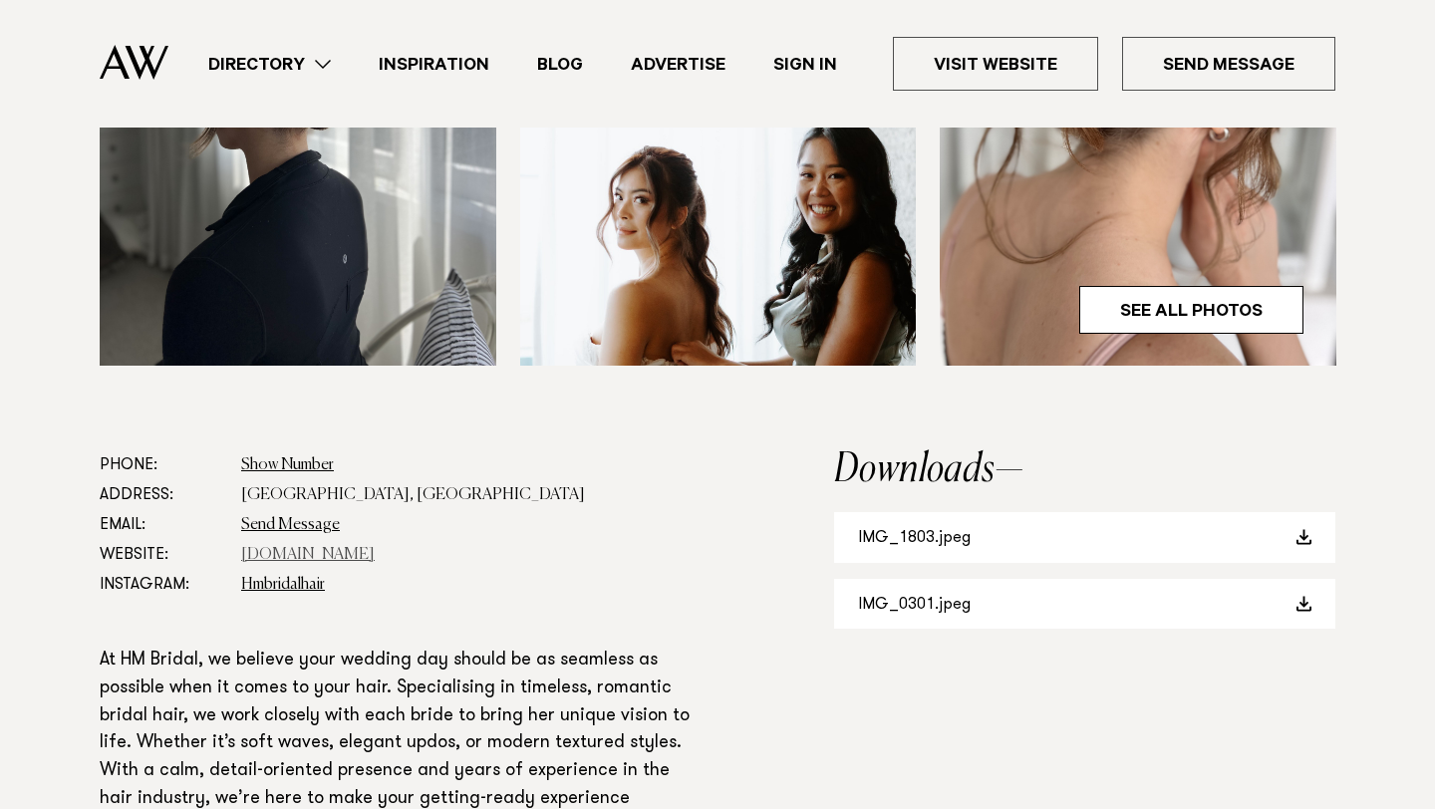
click at [288, 558] on link "hmbridal.co.nz" at bounding box center [308, 555] width 134 height 16
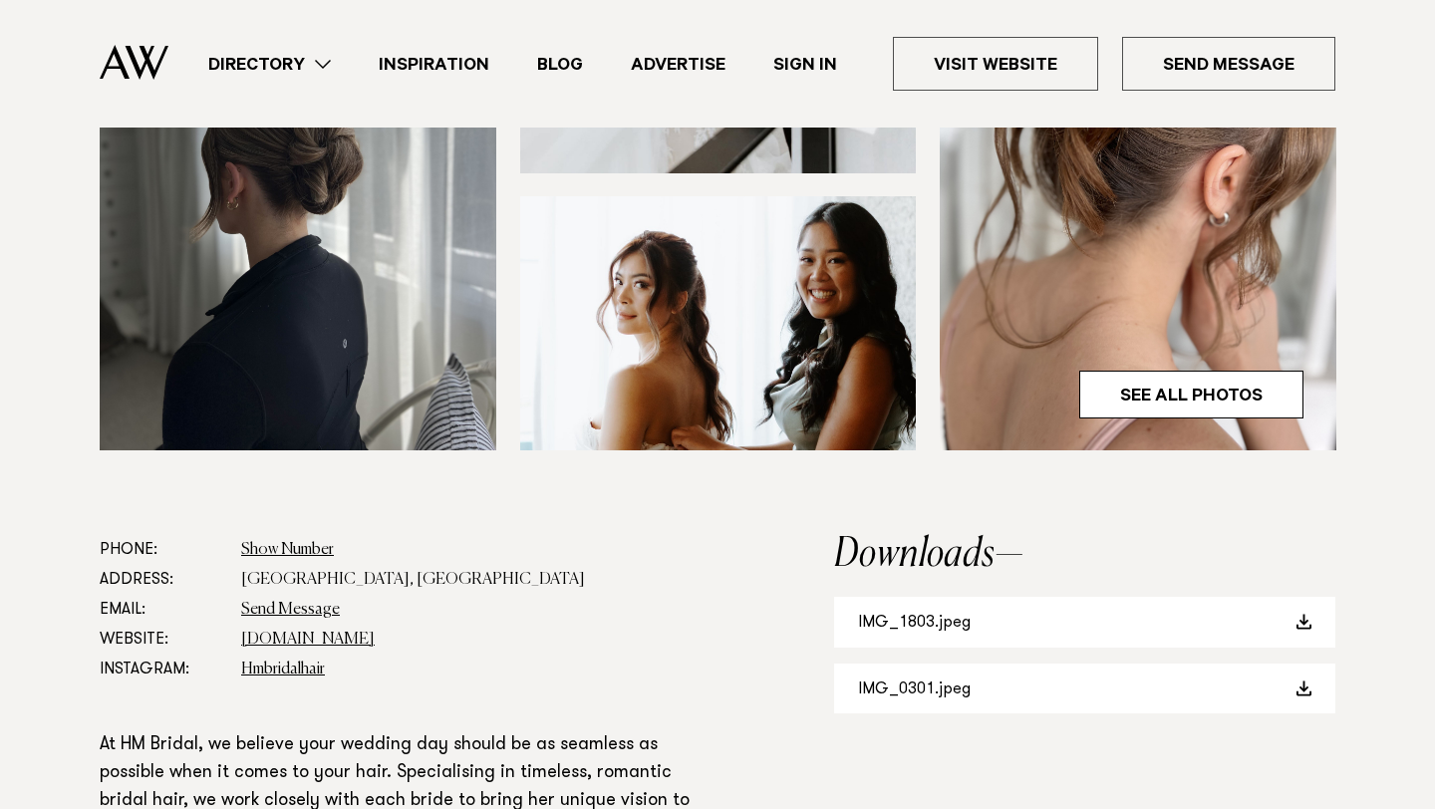
scroll to position [756, 0]
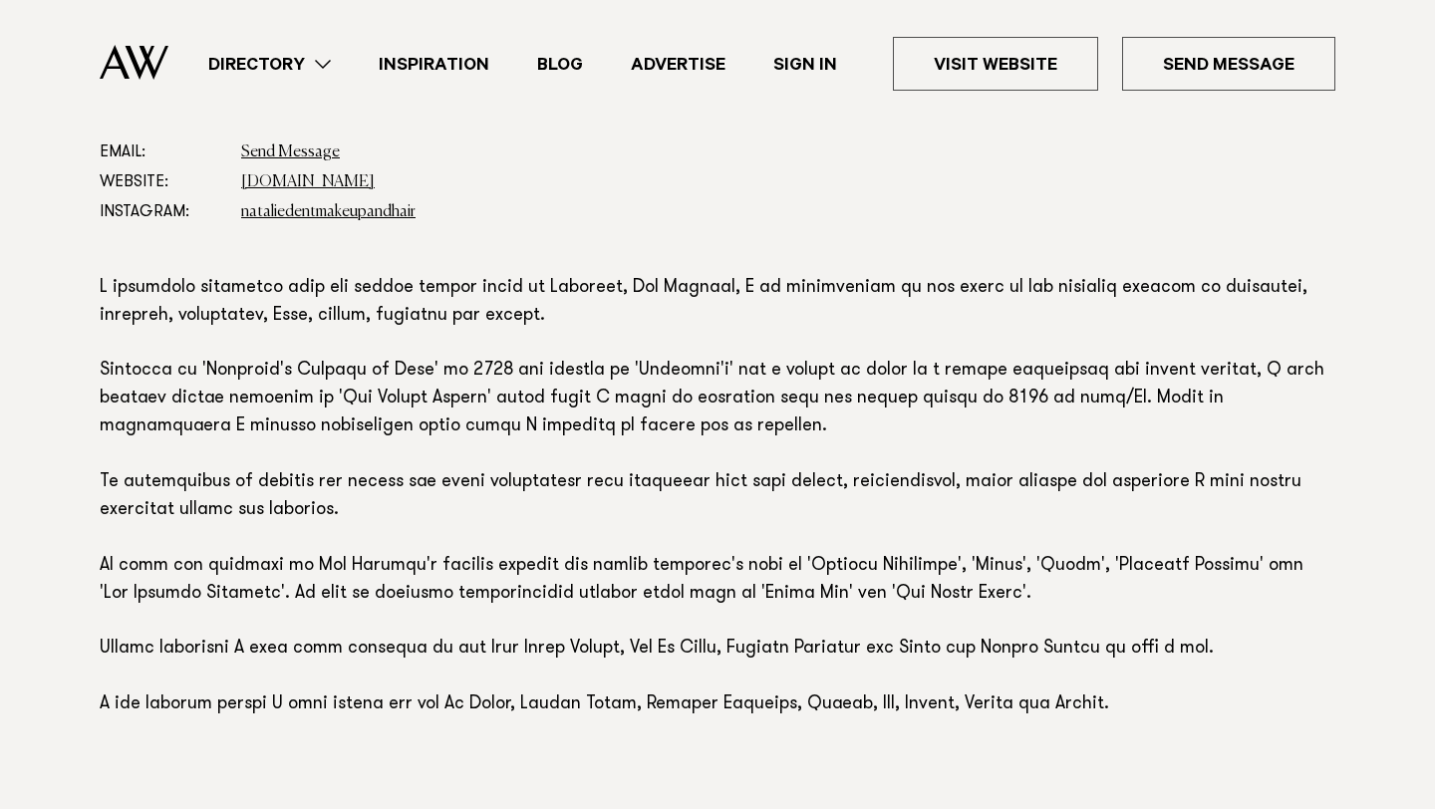
scroll to position [900, 0]
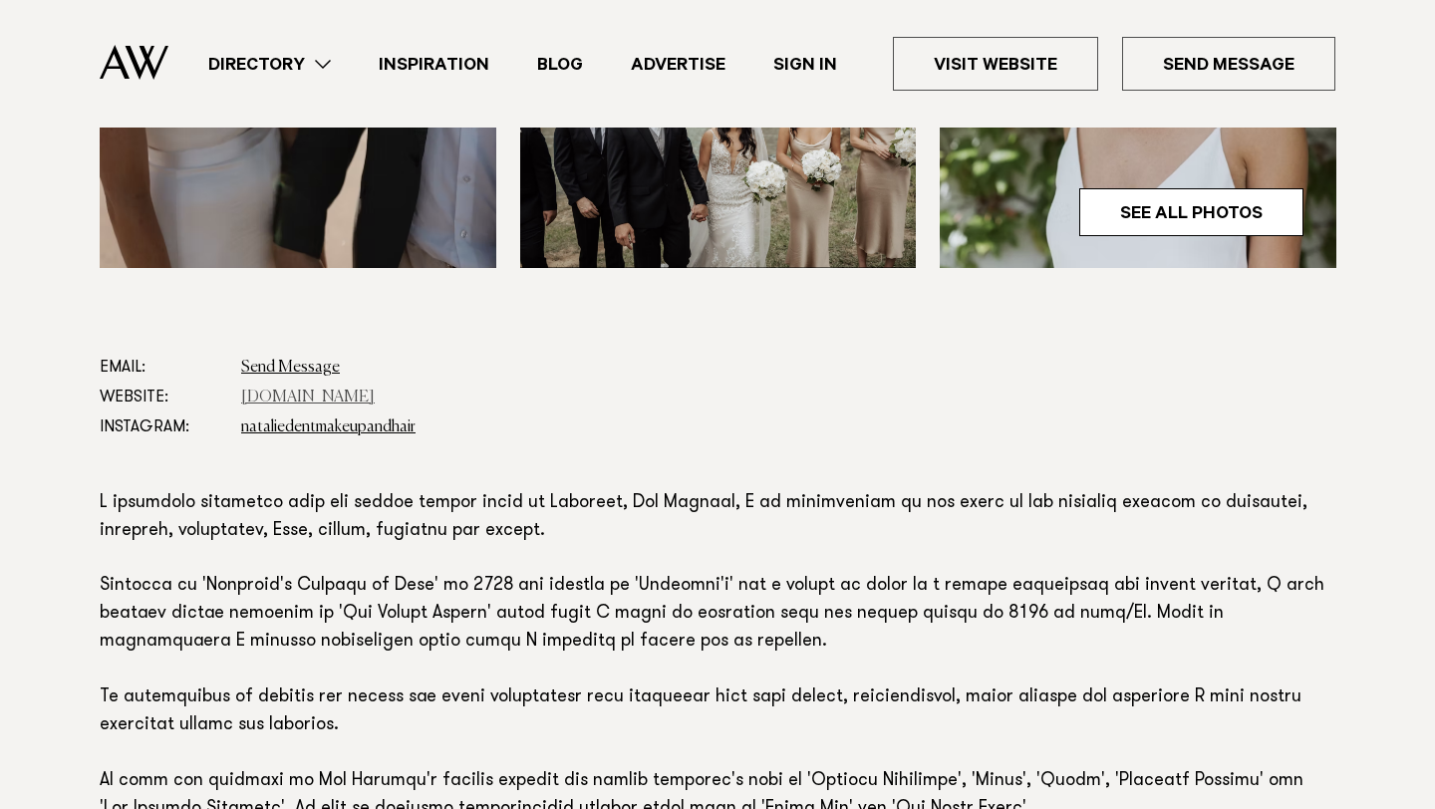
click at [352, 399] on link "www.nataliedent.com" at bounding box center [308, 398] width 134 height 16
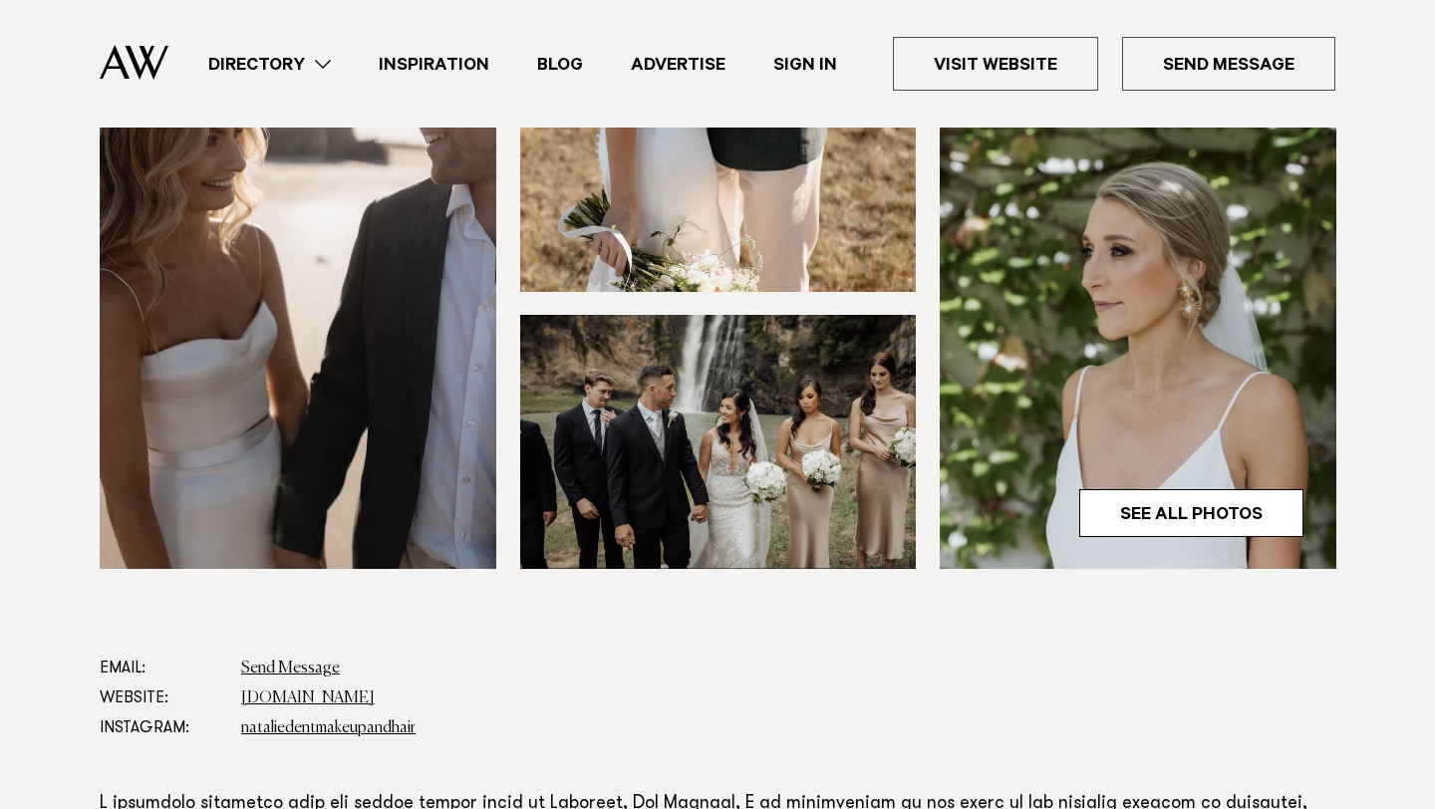
scroll to position [915, 0]
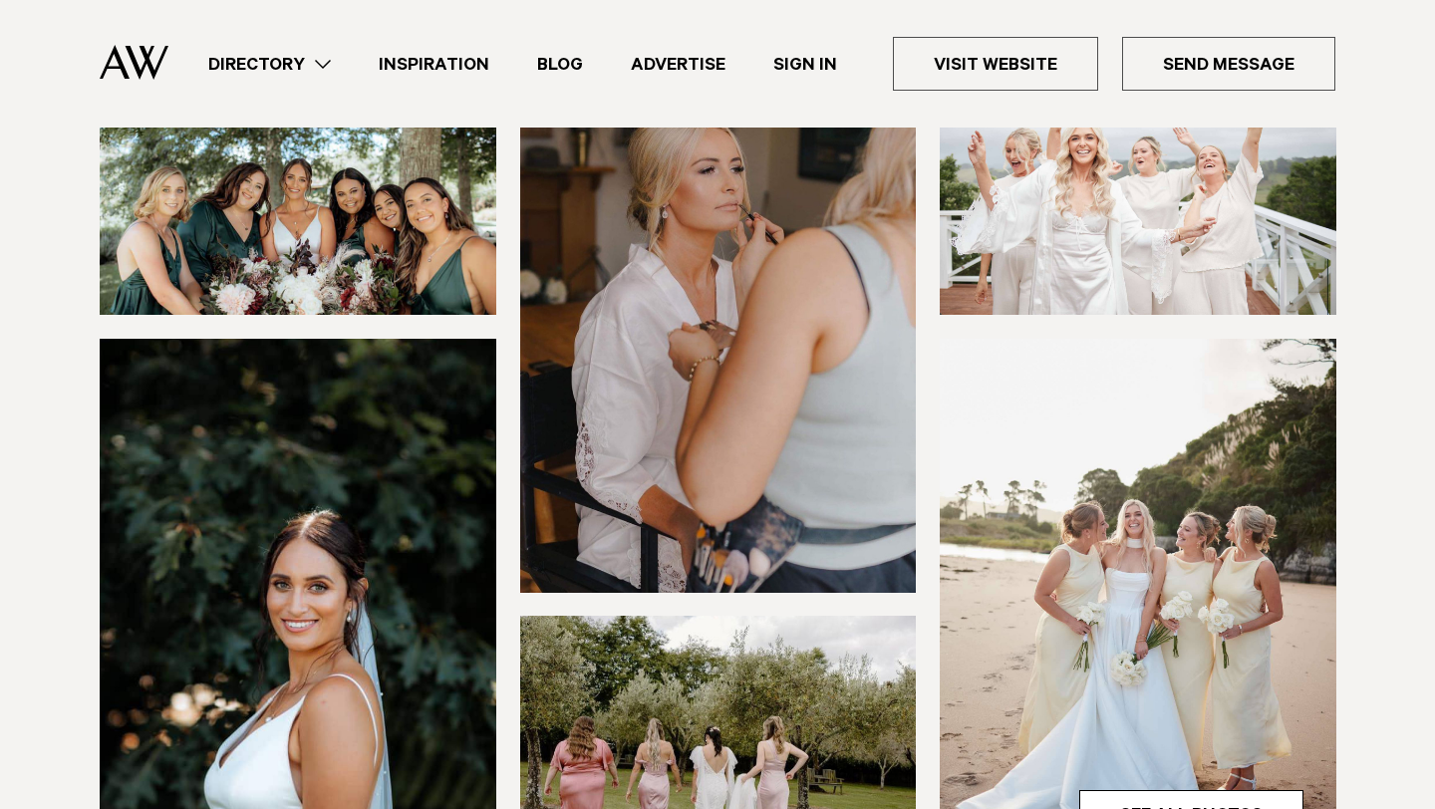
scroll to position [263, 0]
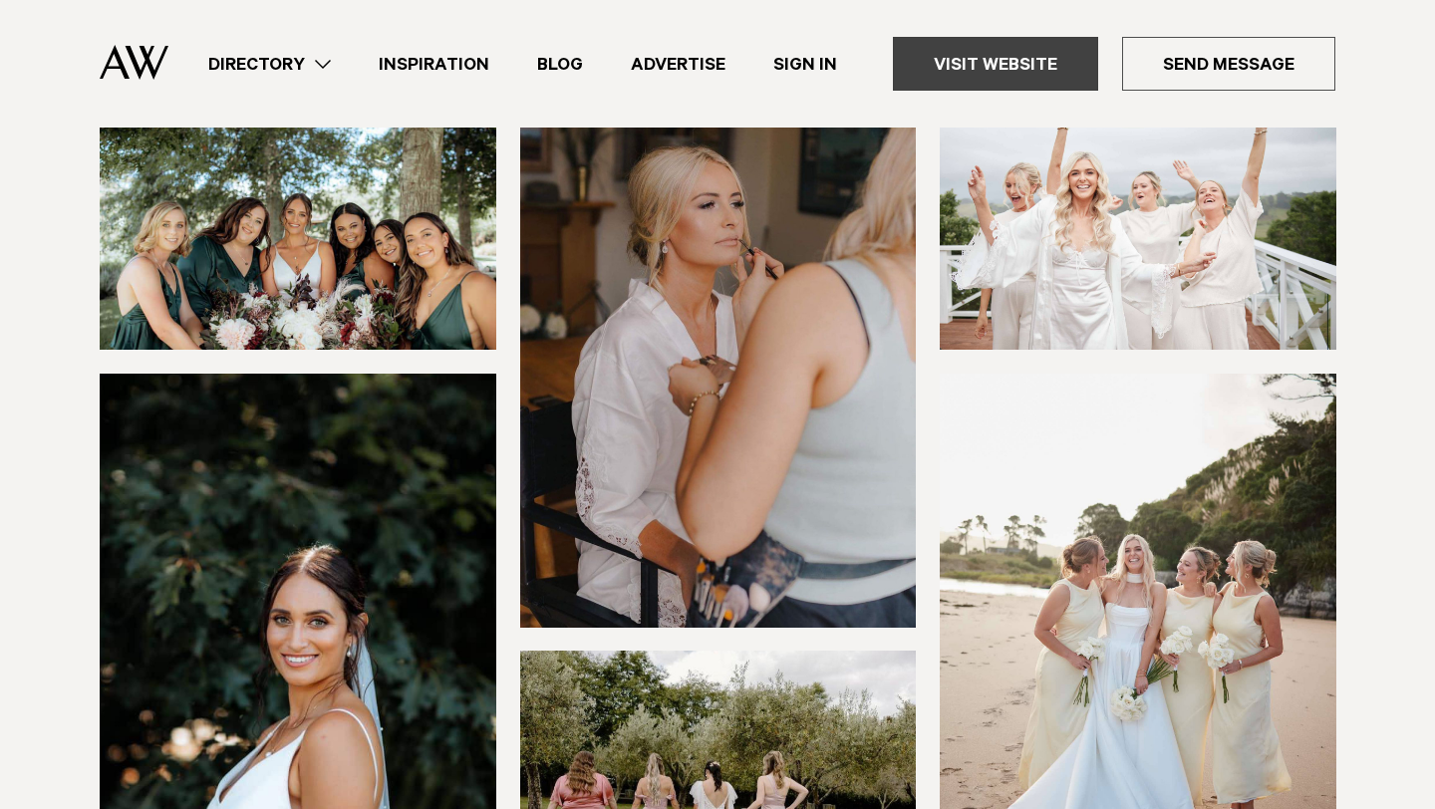
click at [963, 65] on link "Visit Website" at bounding box center [995, 64] width 205 height 54
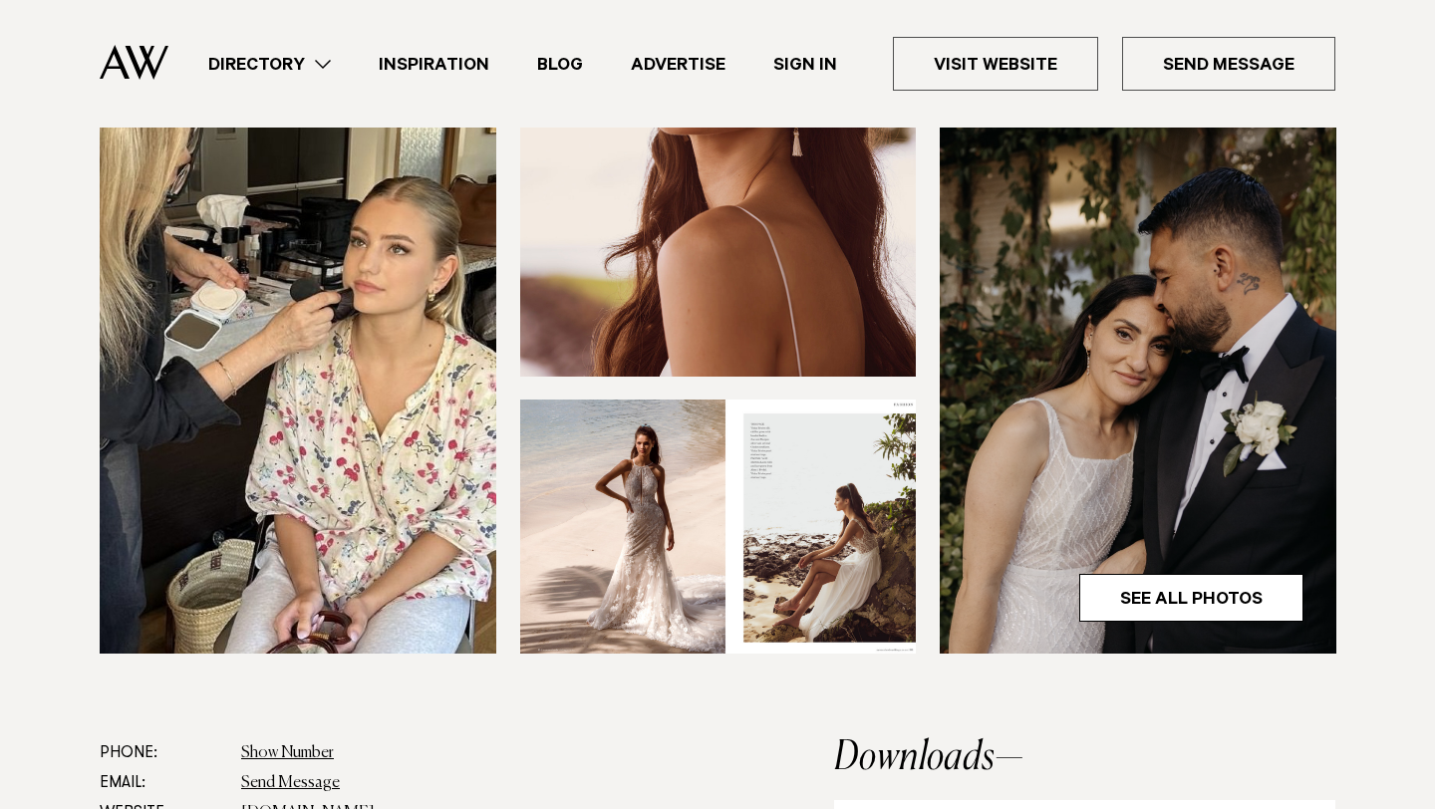
scroll to position [586, 0]
